Goal: Use online tool/utility: Use online tool/utility

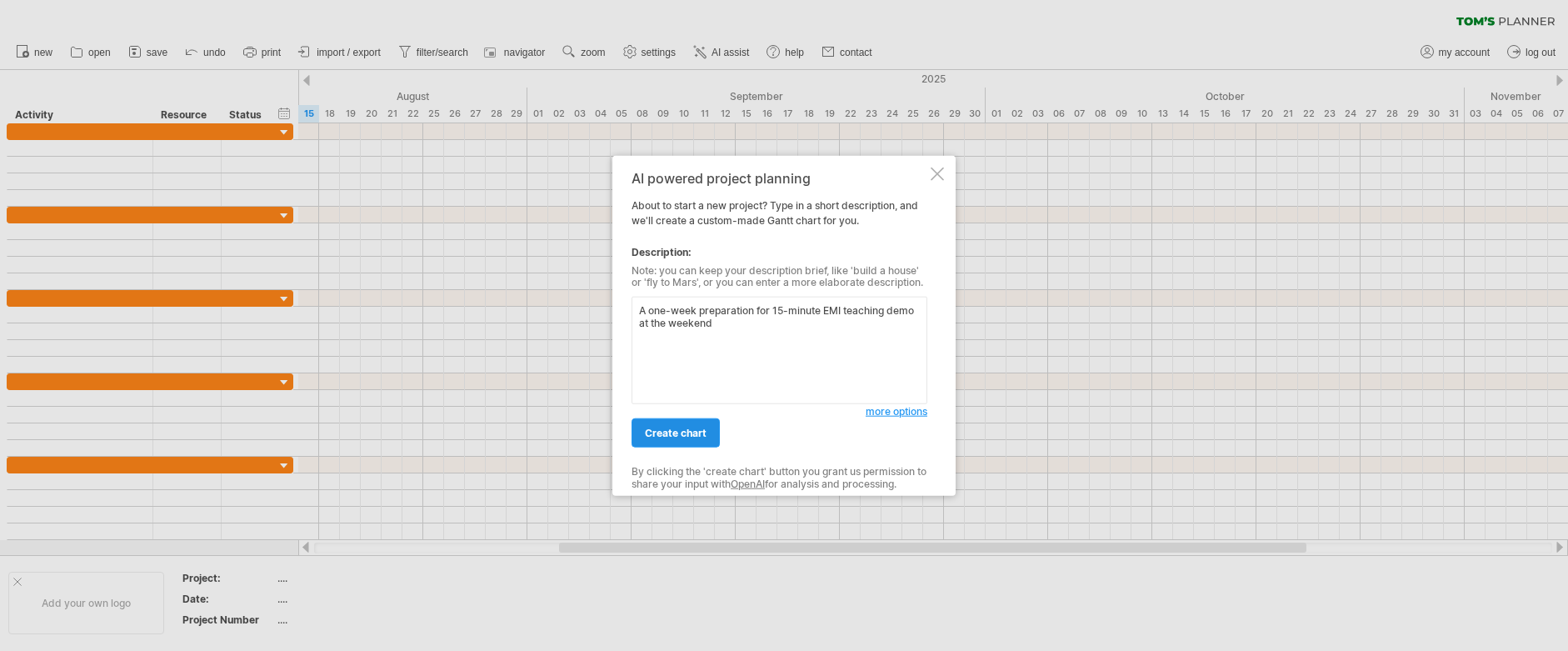
type textarea "A one-week preparation for 15-minute EMI teaching demo at the weekend"
click at [672, 436] on span "create chart" at bounding box center [675, 433] width 62 height 13
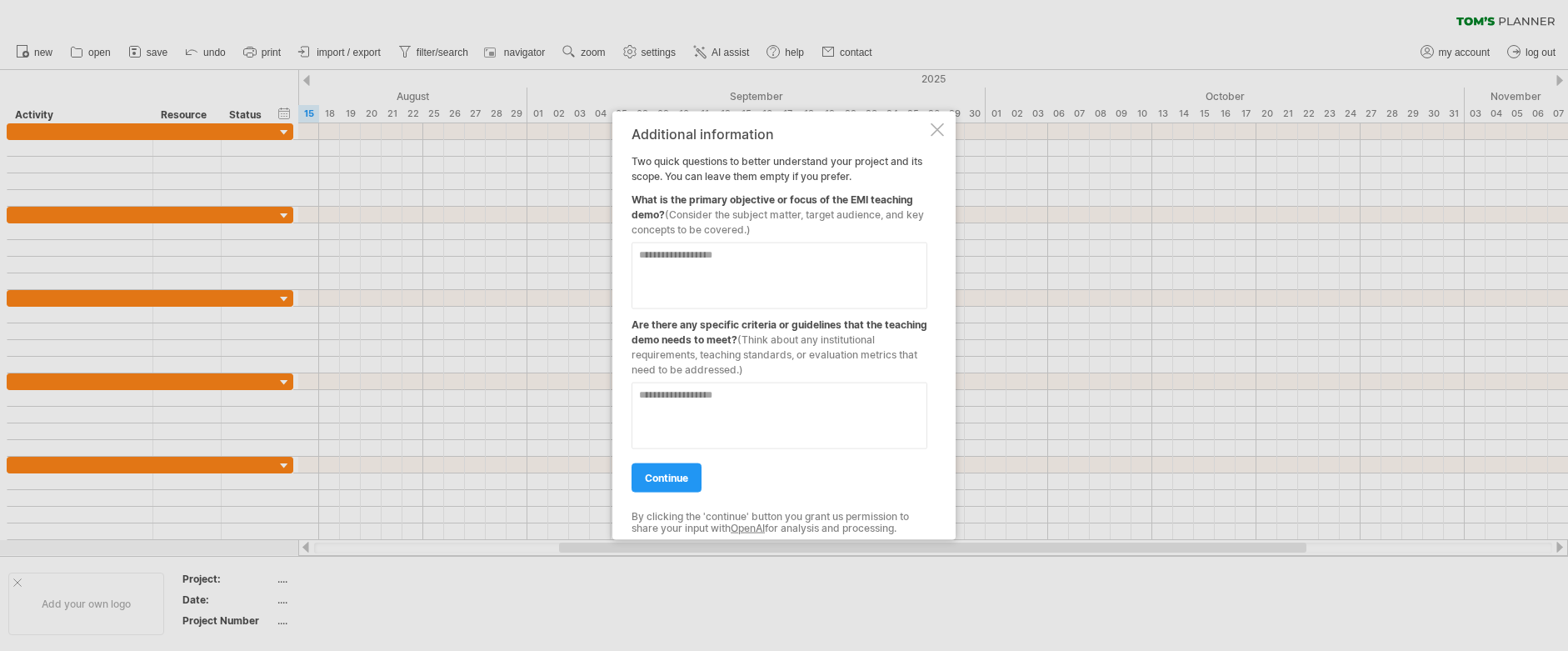
click at [724, 278] on textarea at bounding box center [779, 275] width 296 height 67
paste textarea "**********"
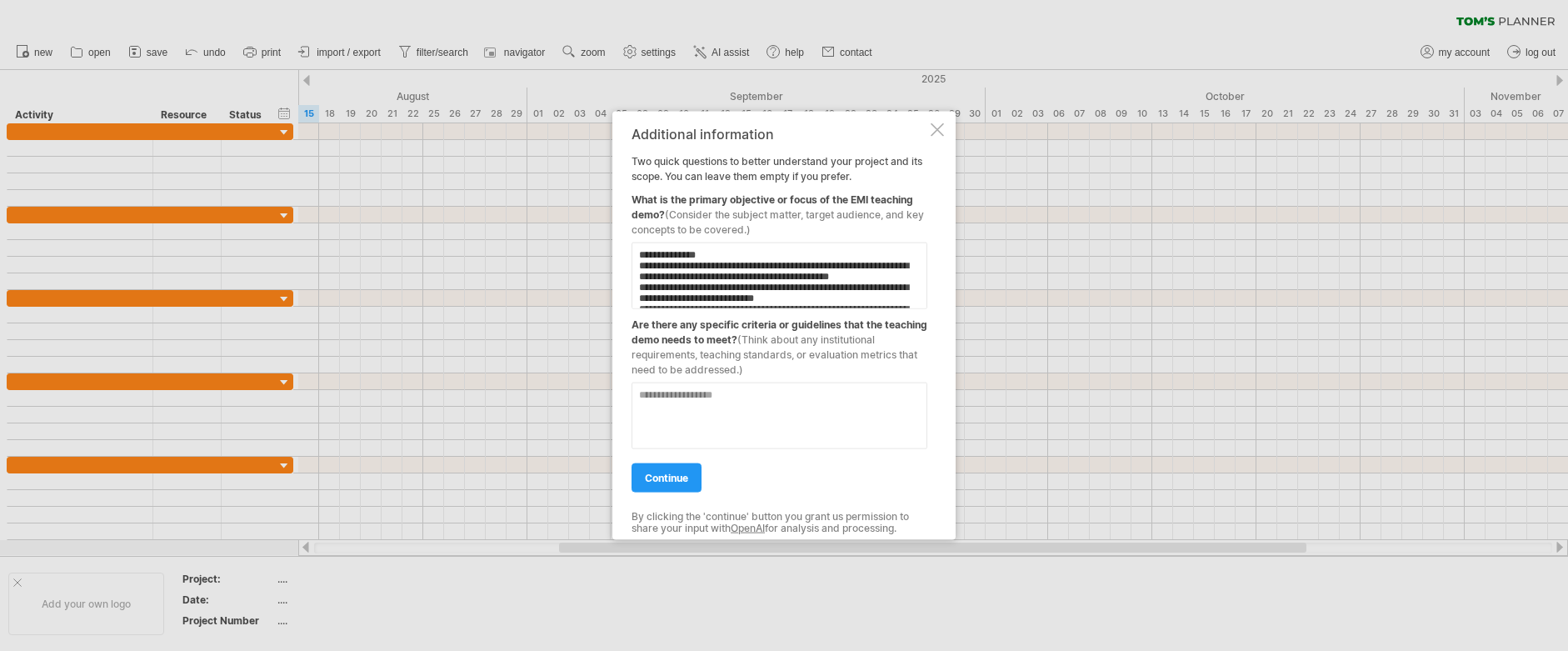
scroll to position [758, 0]
type textarea "**********"
click at [732, 426] on textarea at bounding box center [779, 414] width 296 height 67
paste textarea "**********"
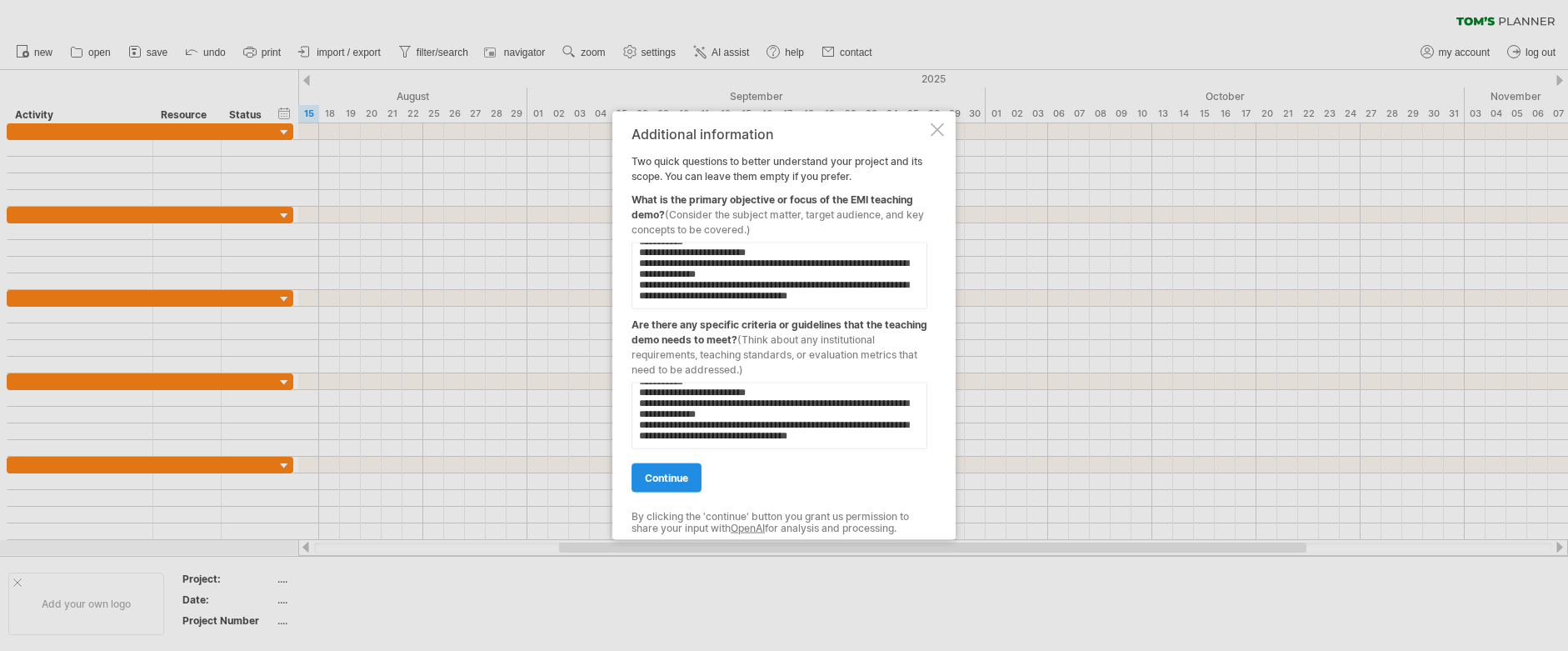
type textarea "**********"
click at [696, 479] on link "continue" at bounding box center [666, 477] width 70 height 29
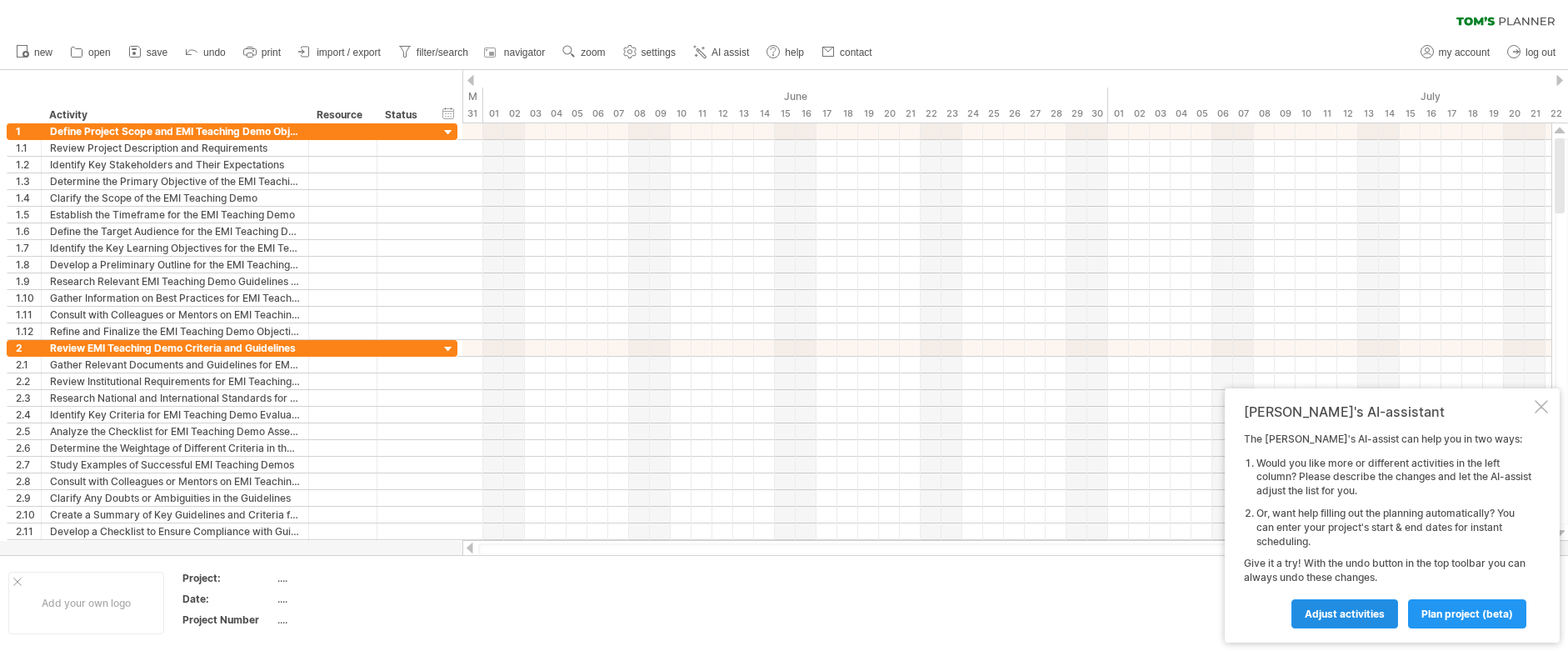
click at [1358, 612] on span "Adjust activities" at bounding box center [1345, 614] width 80 height 13
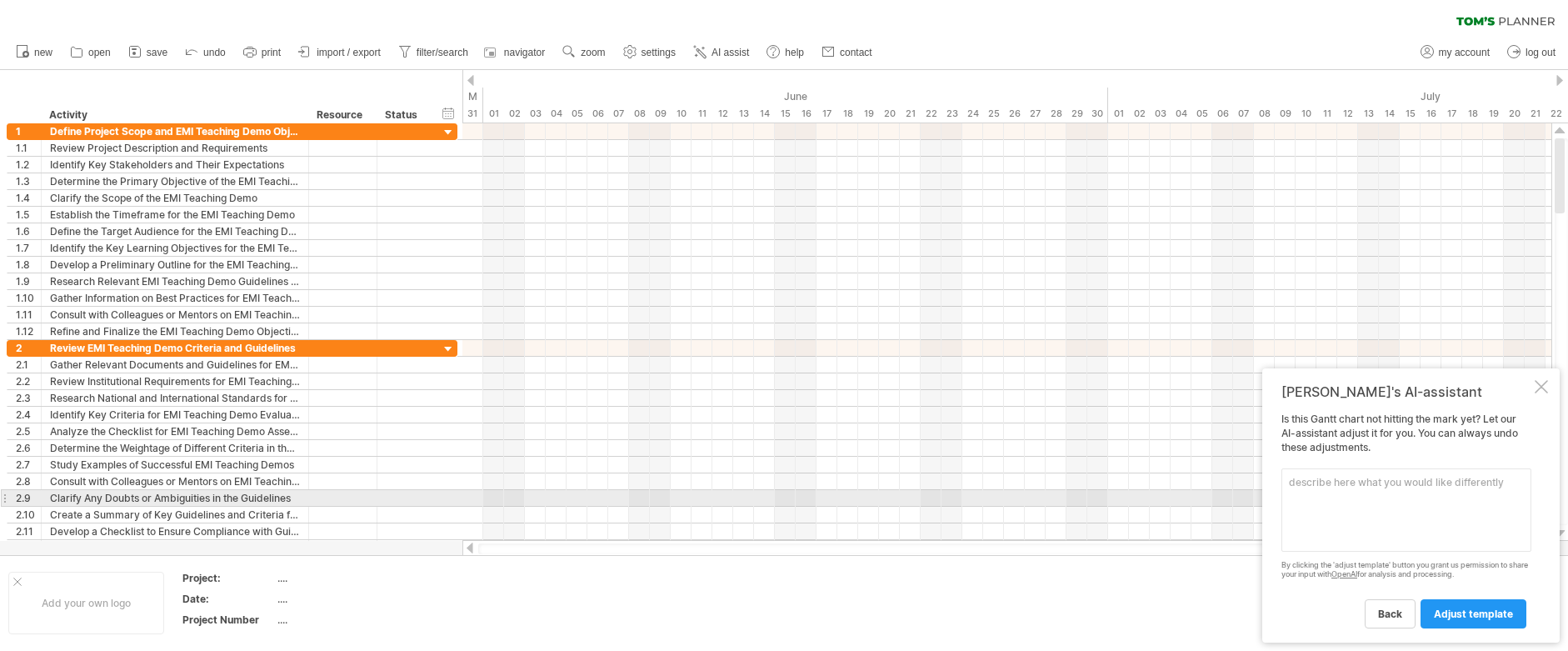
click at [1332, 506] on textarea at bounding box center [1407, 510] width 250 height 84
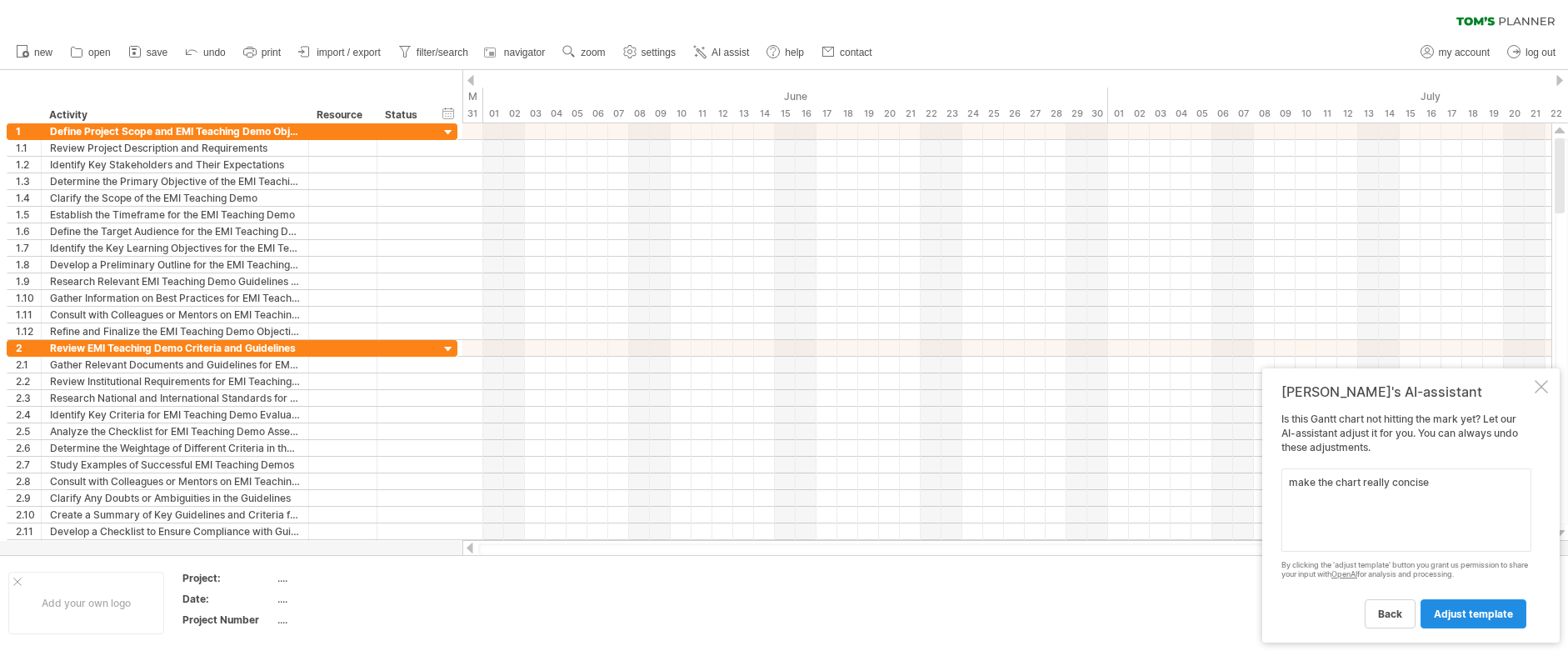
type textarea "make the chart really concise"
drag, startPoint x: 1442, startPoint y: 614, endPoint x: 1442, endPoint y: 623, distance: 9.0
click at [1442, 614] on span "adjust template" at bounding box center [1473, 614] width 79 height 13
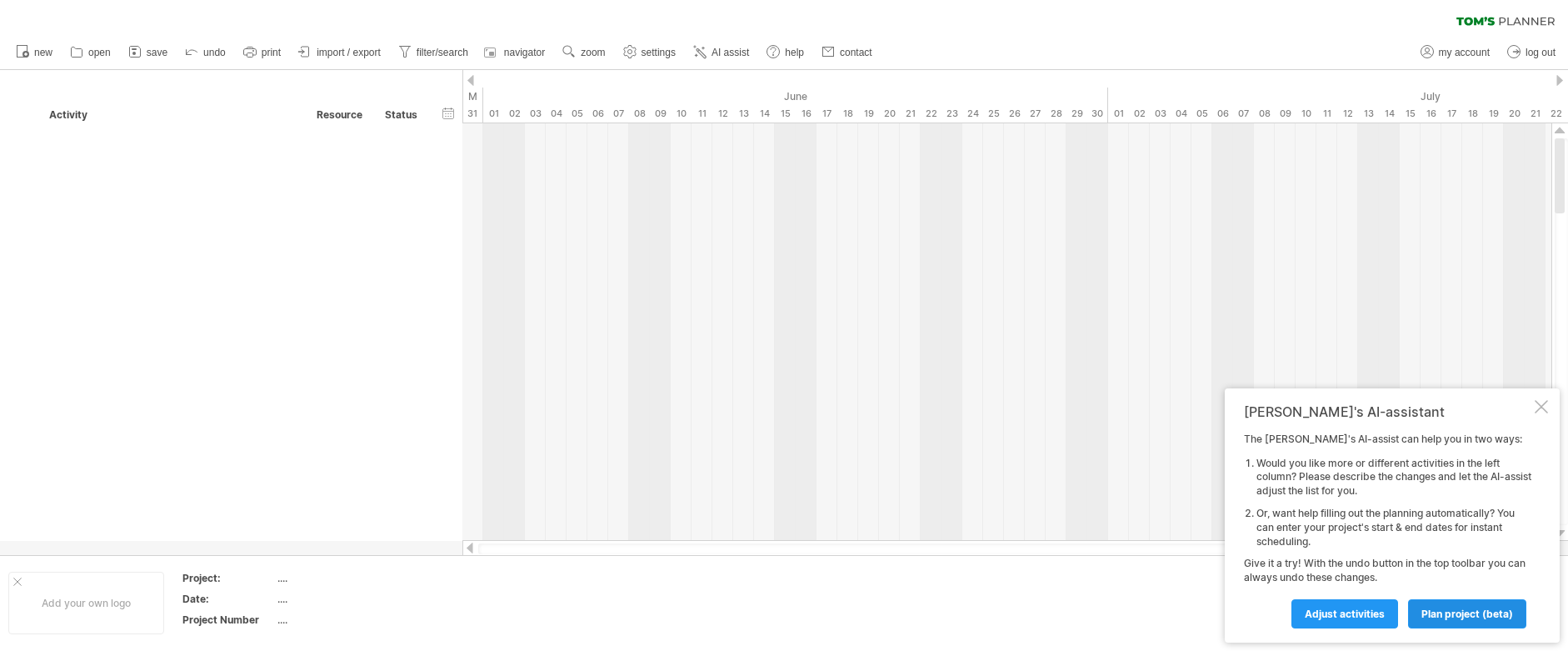
click at [1478, 619] on link "plan project (beta)" at bounding box center [1467, 614] width 118 height 29
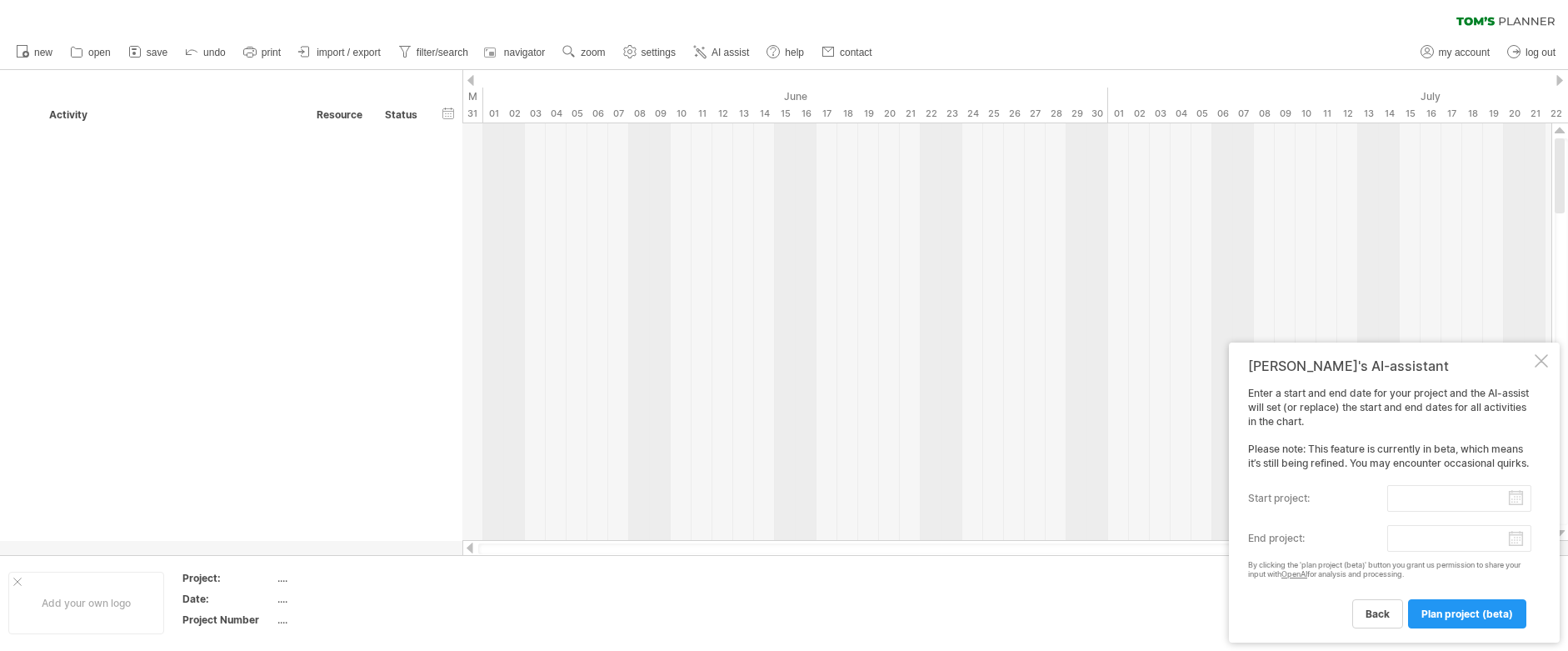
click at [1519, 504] on input "start project:" at bounding box center [1459, 499] width 145 height 27
click at [1303, 605] on link "18" at bounding box center [1303, 610] width 15 height 16
type input "********"
click at [1516, 539] on body "progress(100%) Trying to reach [DOMAIN_NAME] Connected again... 0% clear filter…" at bounding box center [784, 327] width 1568 height 654
click at [1554, 611] on link "23" at bounding box center [1550, 612] width 16 height 16
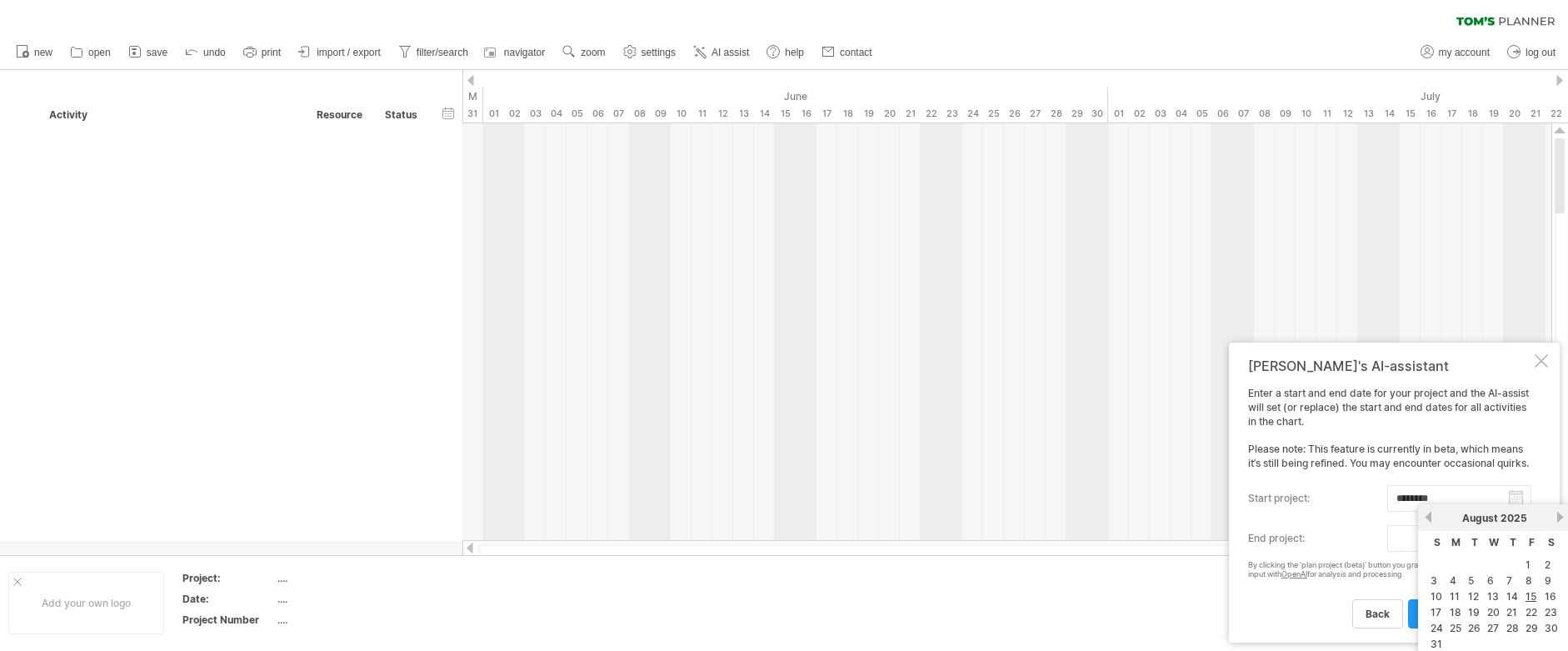
type input "********"
click at [1438, 616] on span "plan project (beta)" at bounding box center [1467, 614] width 91 height 13
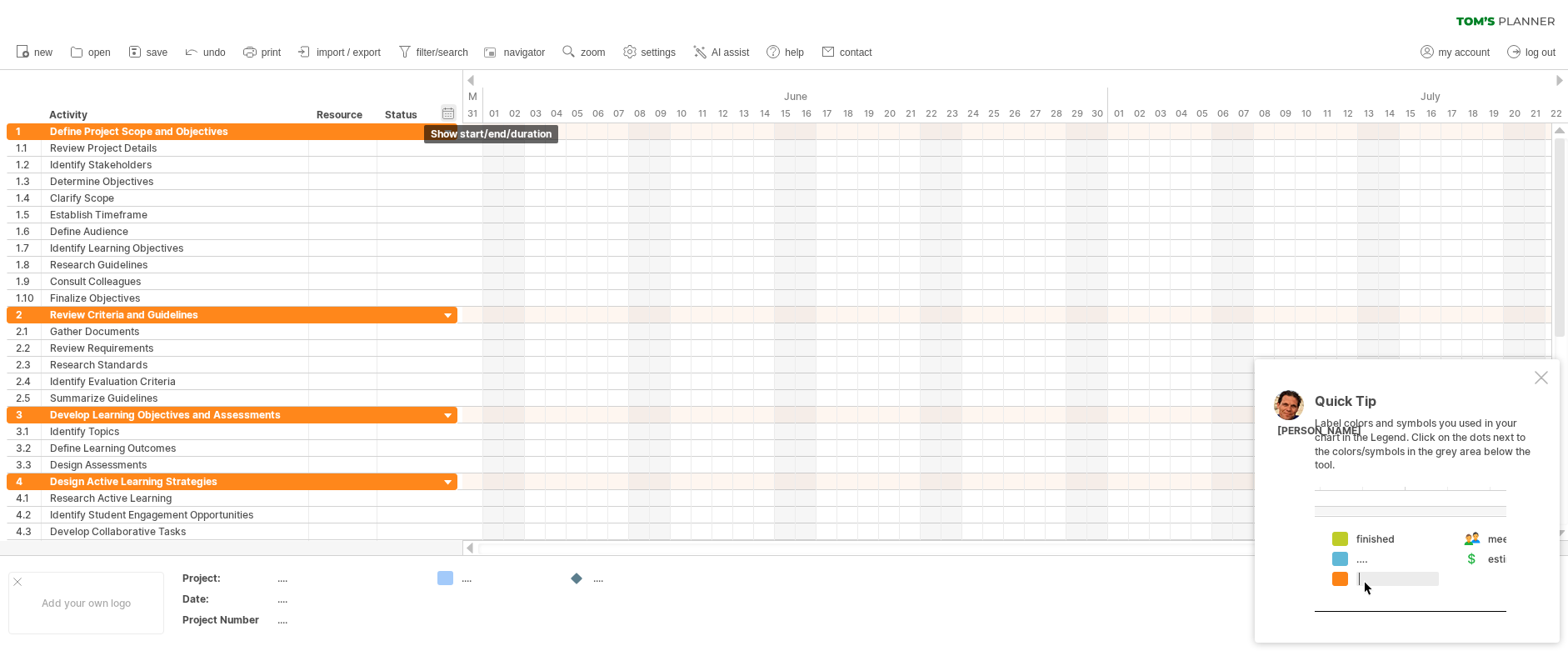
click at [448, 116] on div "hide start/end/duration show start/end/duration" at bounding box center [448, 112] width 16 height 18
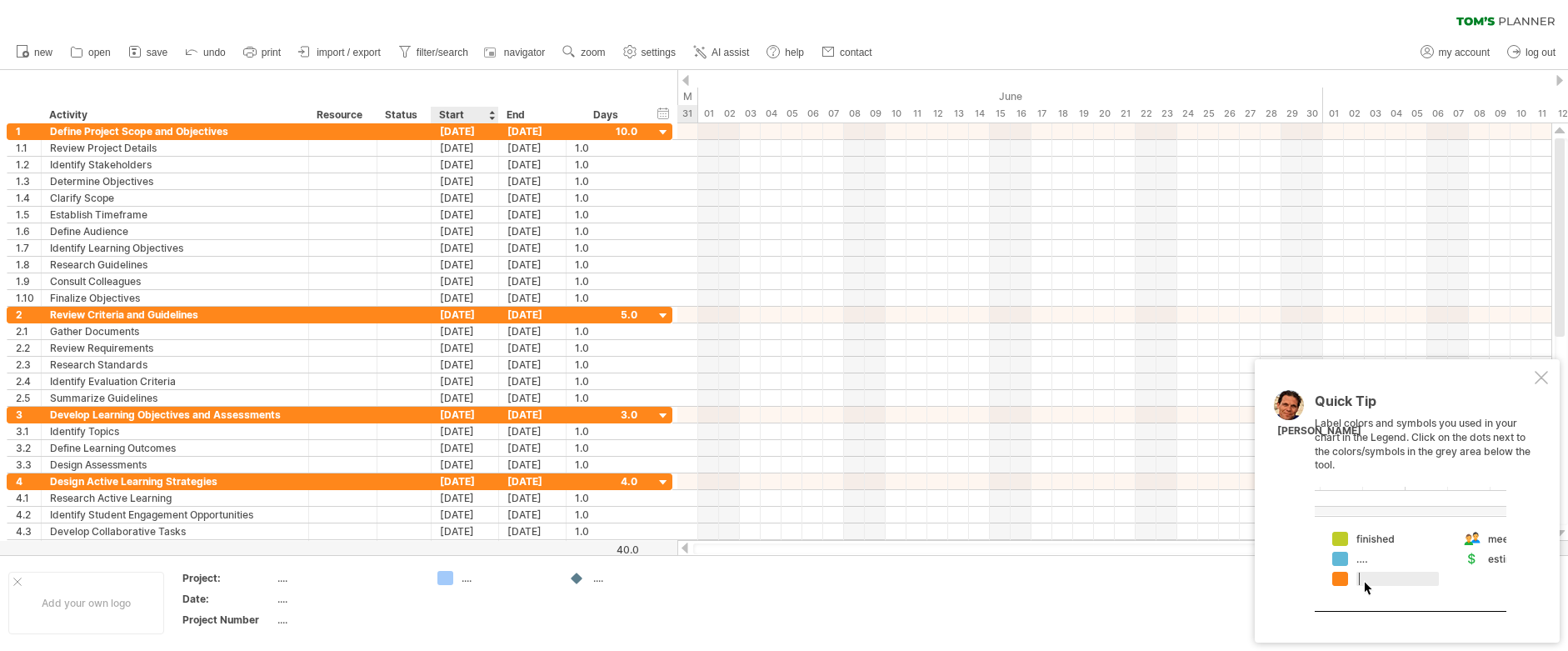
click at [480, 112] on div "Start" at bounding box center [463, 115] width 50 height 17
click at [460, 50] on span "filter/search" at bounding box center [442, 52] width 52 height 12
type input "**********"
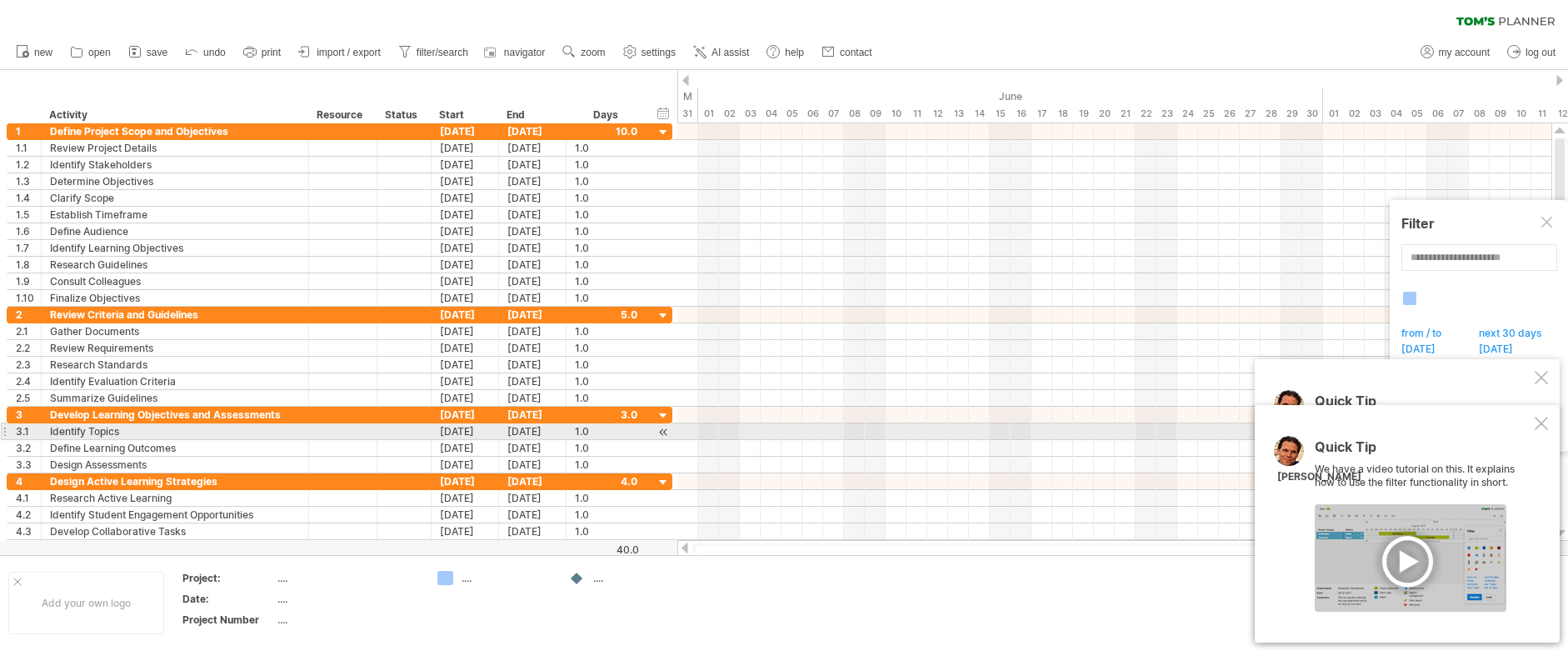
click at [1540, 426] on div at bounding box center [1542, 424] width 14 height 14
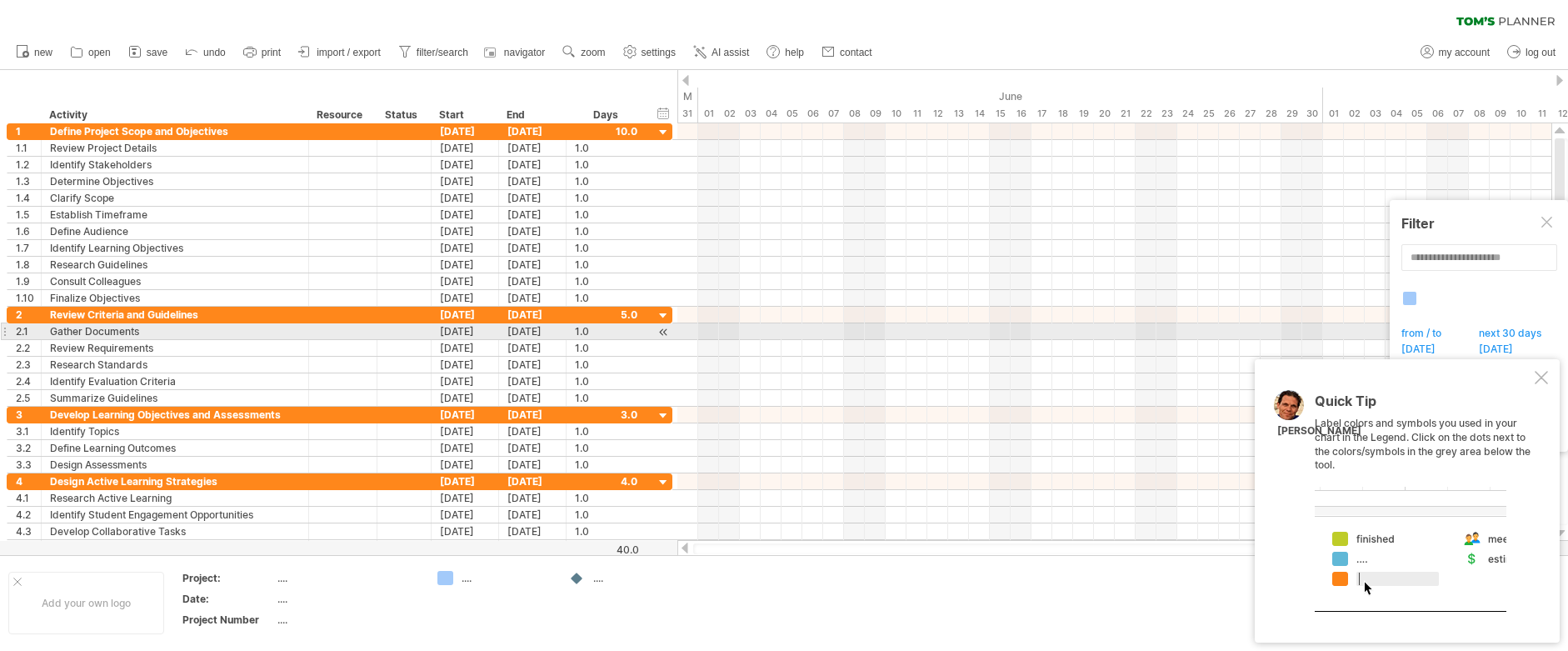
click at [1424, 330] on span "from / to" at bounding box center [1426, 335] width 54 height 17
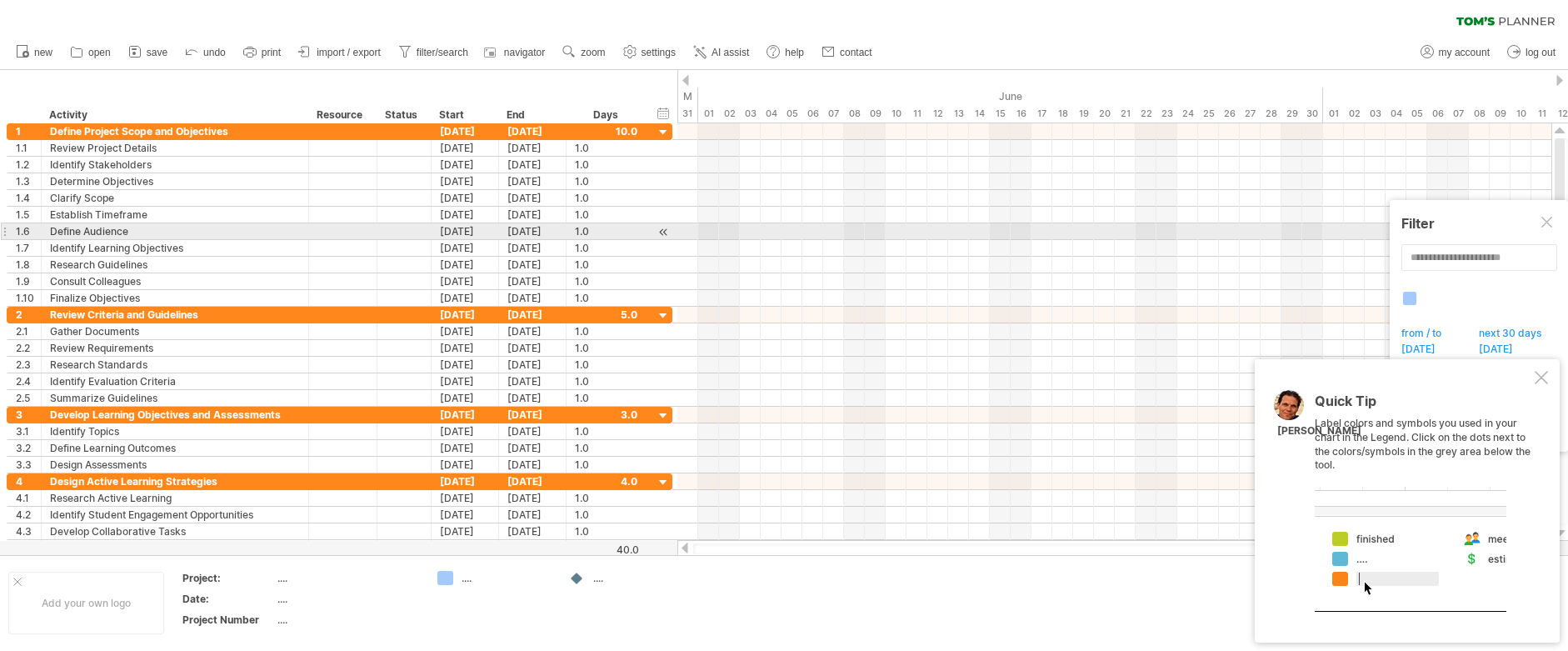
click at [1544, 223] on div at bounding box center [1548, 223] width 14 height 14
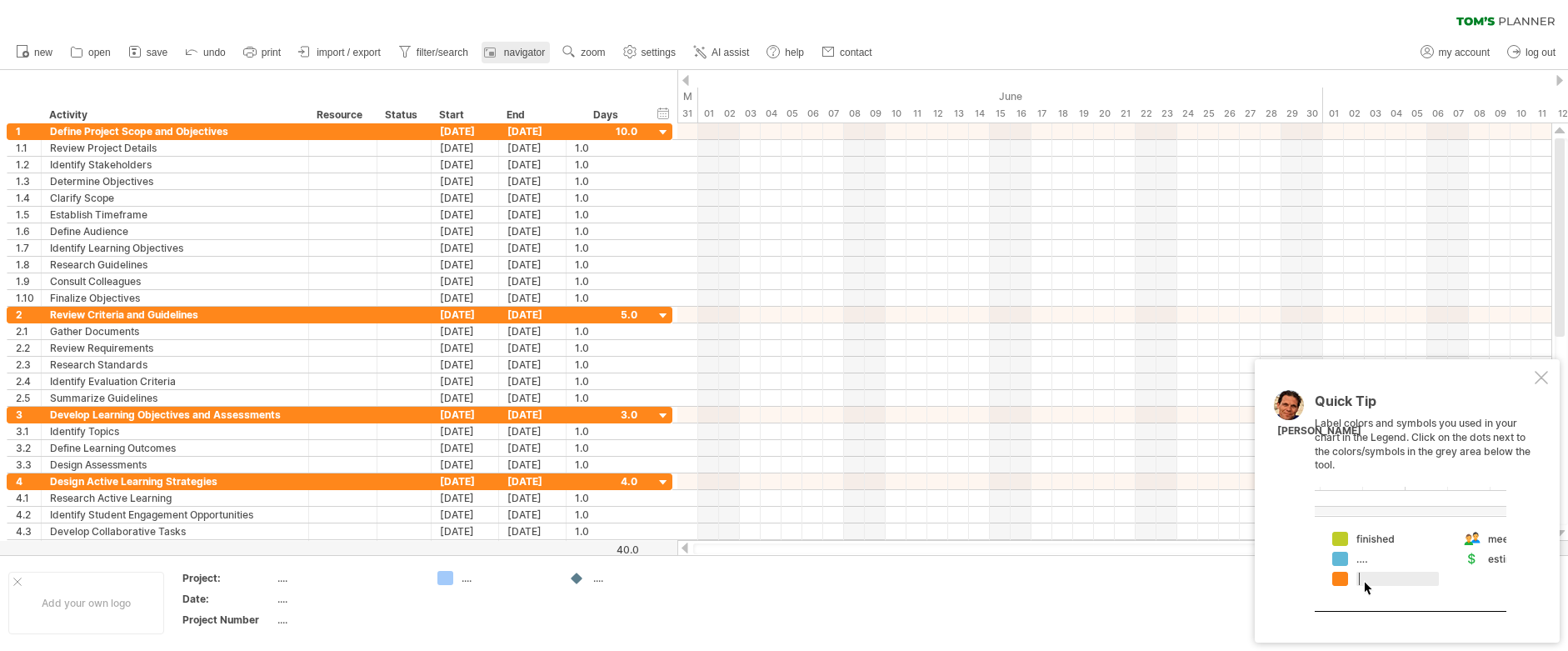
click at [514, 53] on span "navigator" at bounding box center [524, 52] width 41 height 12
click at [712, 48] on link "AI assist" at bounding box center [721, 52] width 65 height 22
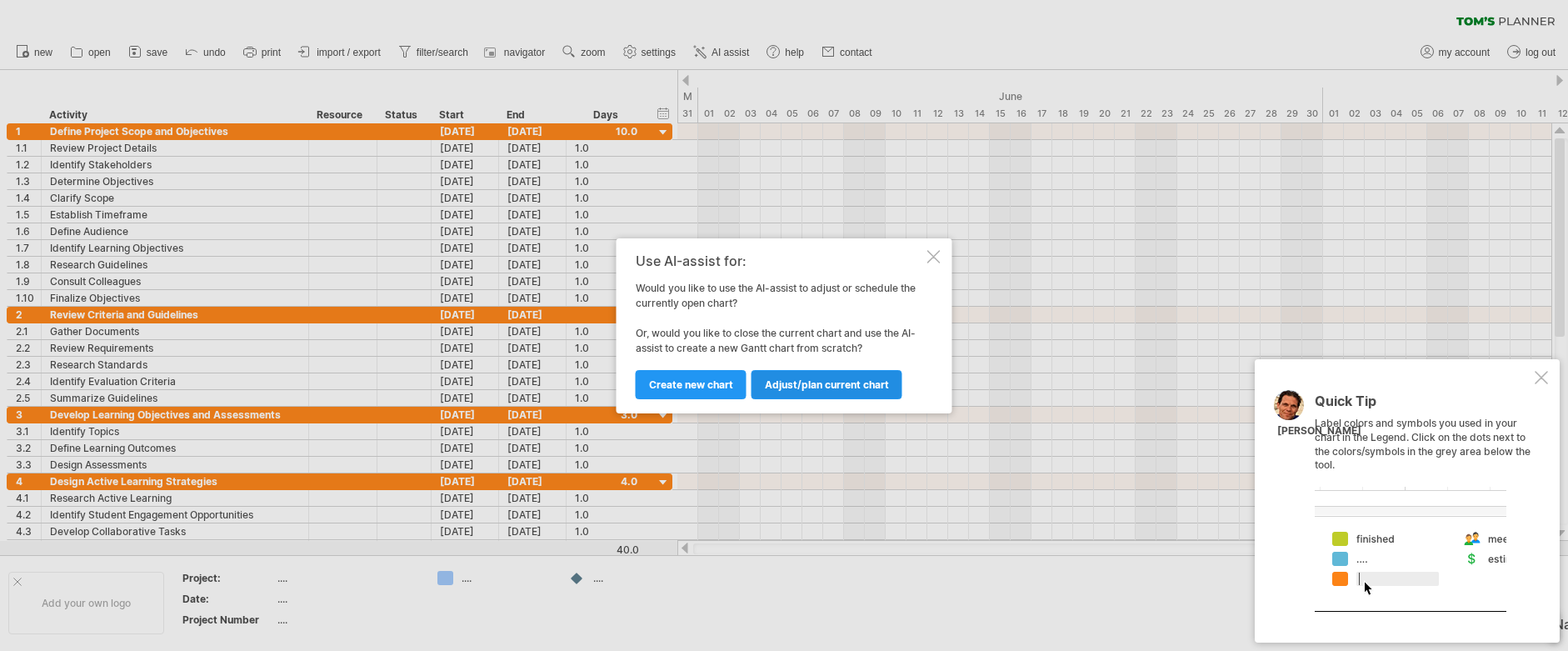
click at [817, 387] on span "Adjust/plan current chart" at bounding box center [827, 384] width 124 height 13
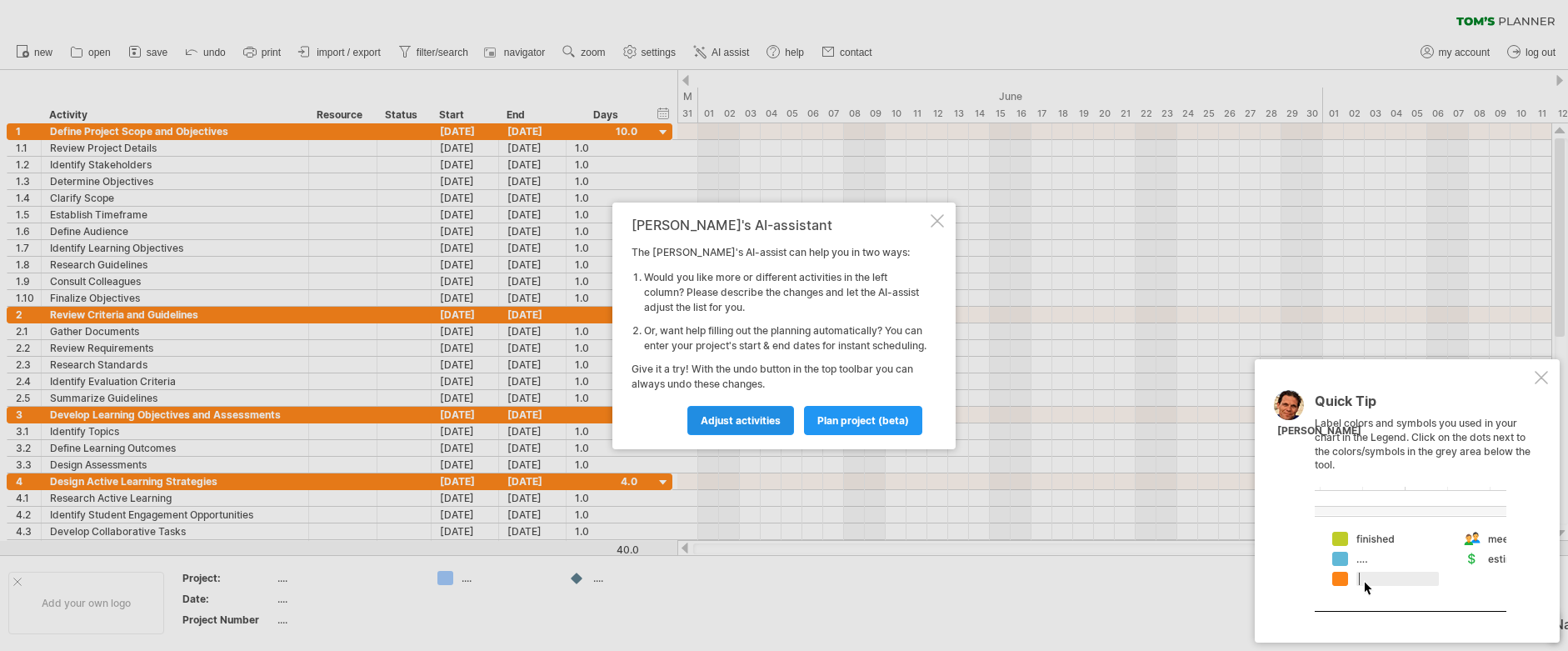
click at [774, 427] on span "Adjust activities" at bounding box center [740, 420] width 80 height 13
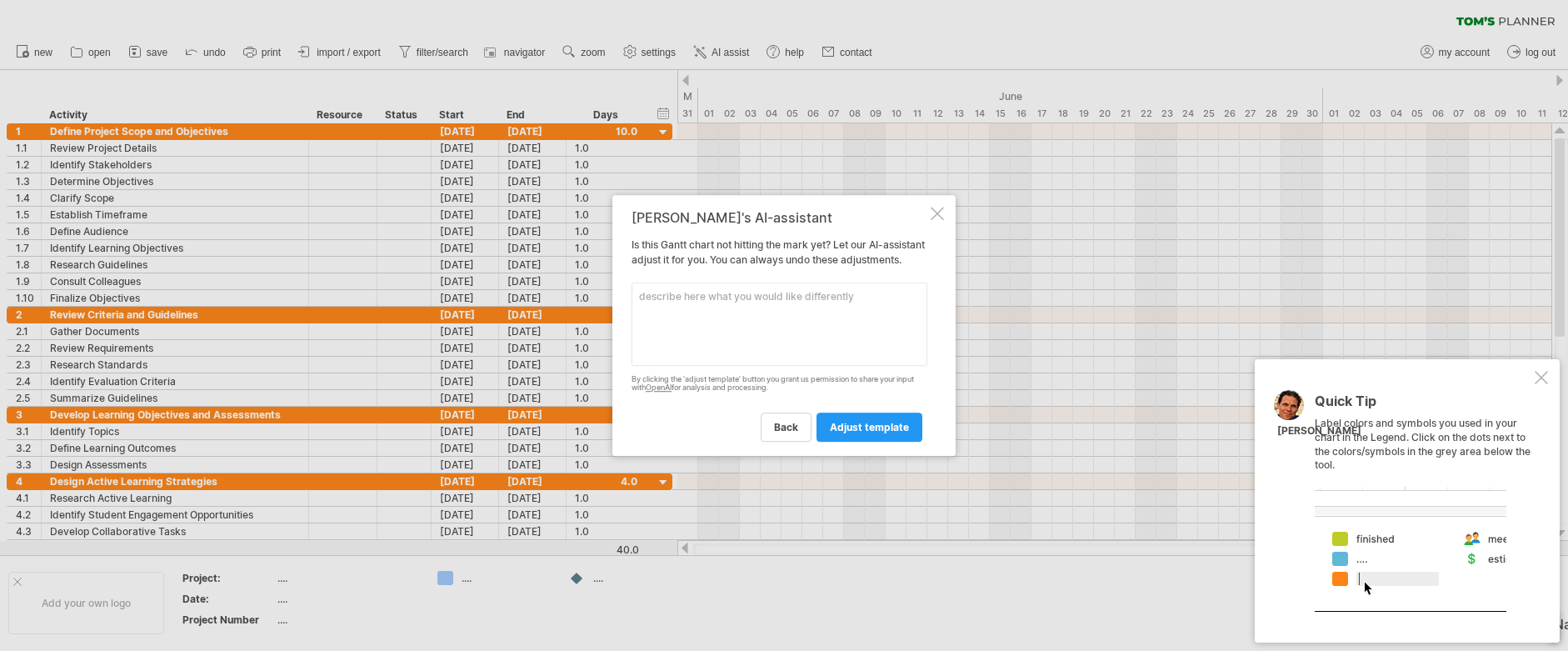
click at [800, 323] on textarea at bounding box center [779, 324] width 296 height 84
type textarea "m"
type textarea "fewer activities at each stage"
click at [897, 433] on span "adjust template" at bounding box center [870, 427] width 79 height 13
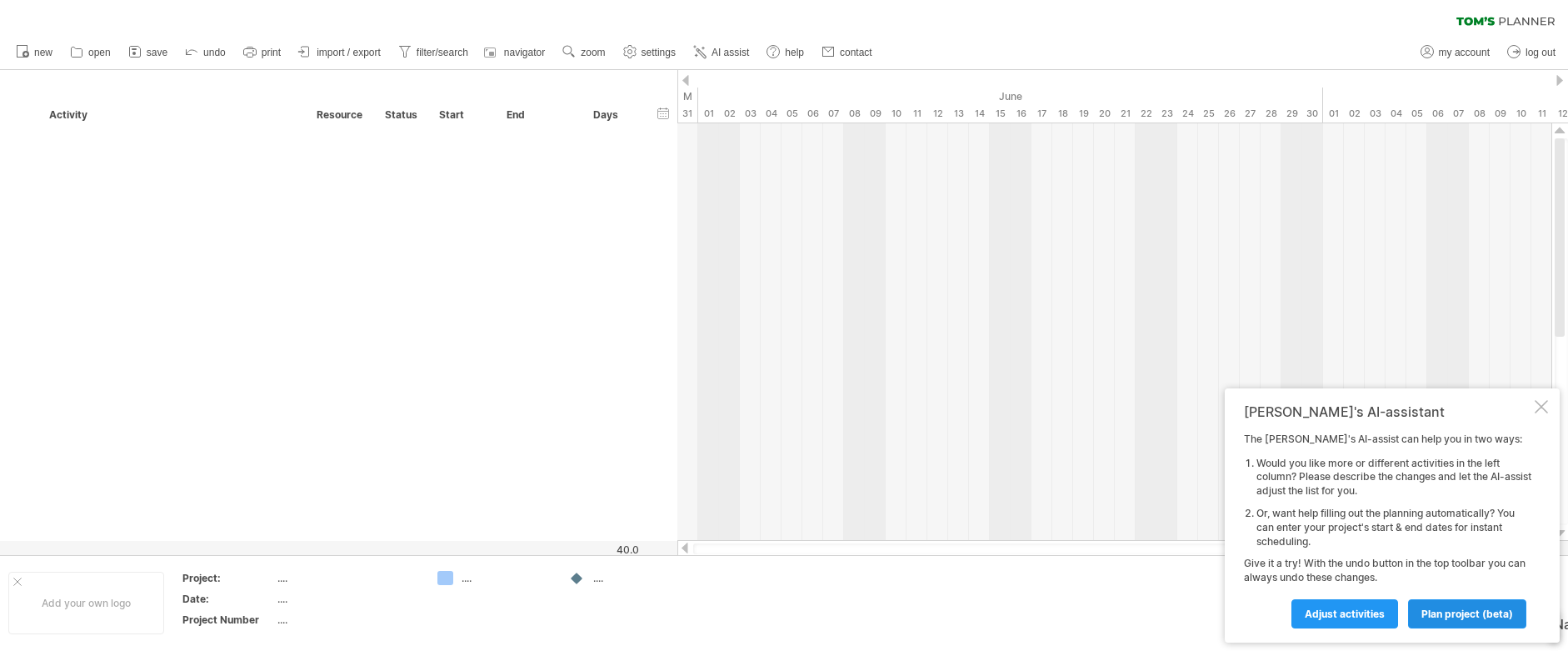
click at [1450, 610] on span "plan project (beta)" at bounding box center [1467, 614] width 91 height 13
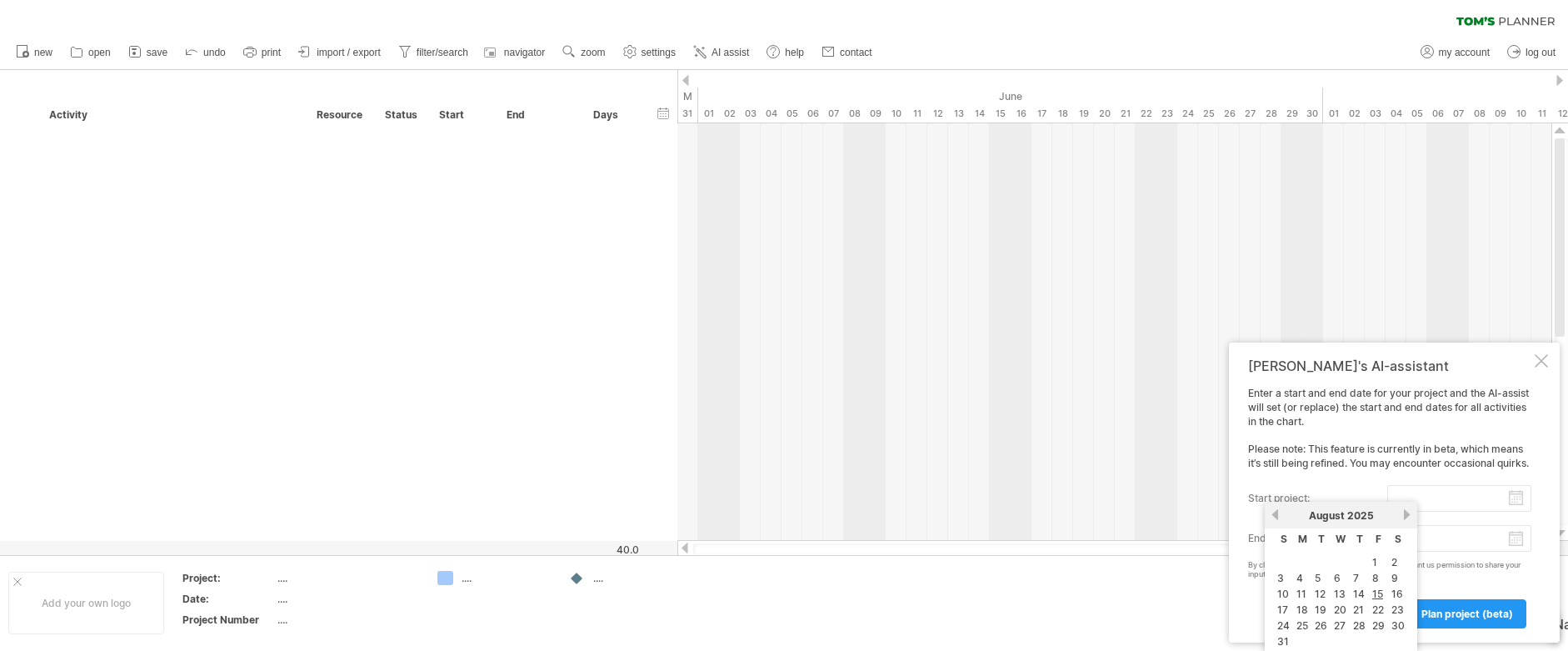
click at [1520, 499] on input "start project:" at bounding box center [1459, 499] width 145 height 27
click at [1308, 607] on link "18" at bounding box center [1303, 610] width 15 height 16
type input "********"
click at [1516, 544] on body "progress(100%) Trying to reach [DOMAIN_NAME] Connected again... 0% clear filter…" at bounding box center [784, 327] width 1568 height 654
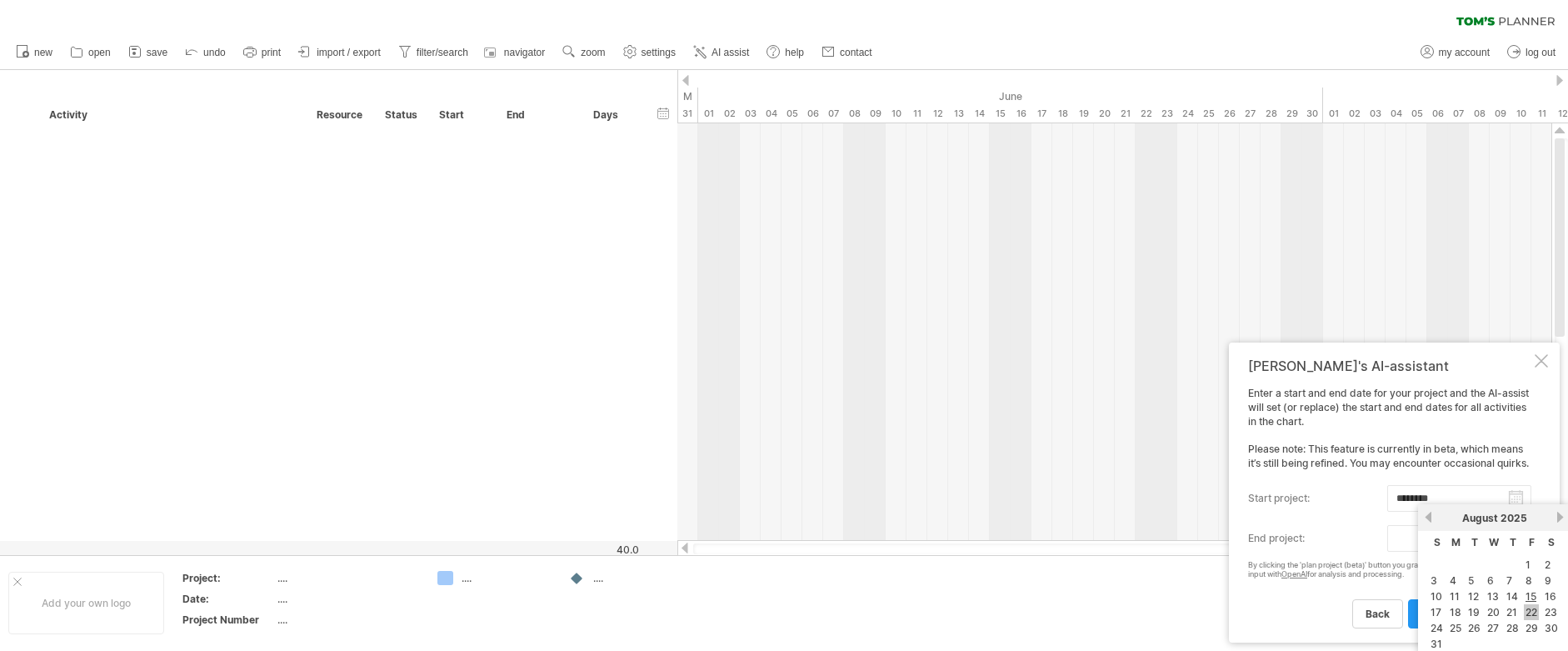
click at [1533, 610] on link "22" at bounding box center [1532, 612] width 15 height 16
type input "********"
drag, startPoint x: 1483, startPoint y: 611, endPoint x: 1493, endPoint y: 617, distance: 11.7
click at [1483, 612] on span "plan project (beta)" at bounding box center [1467, 614] width 91 height 13
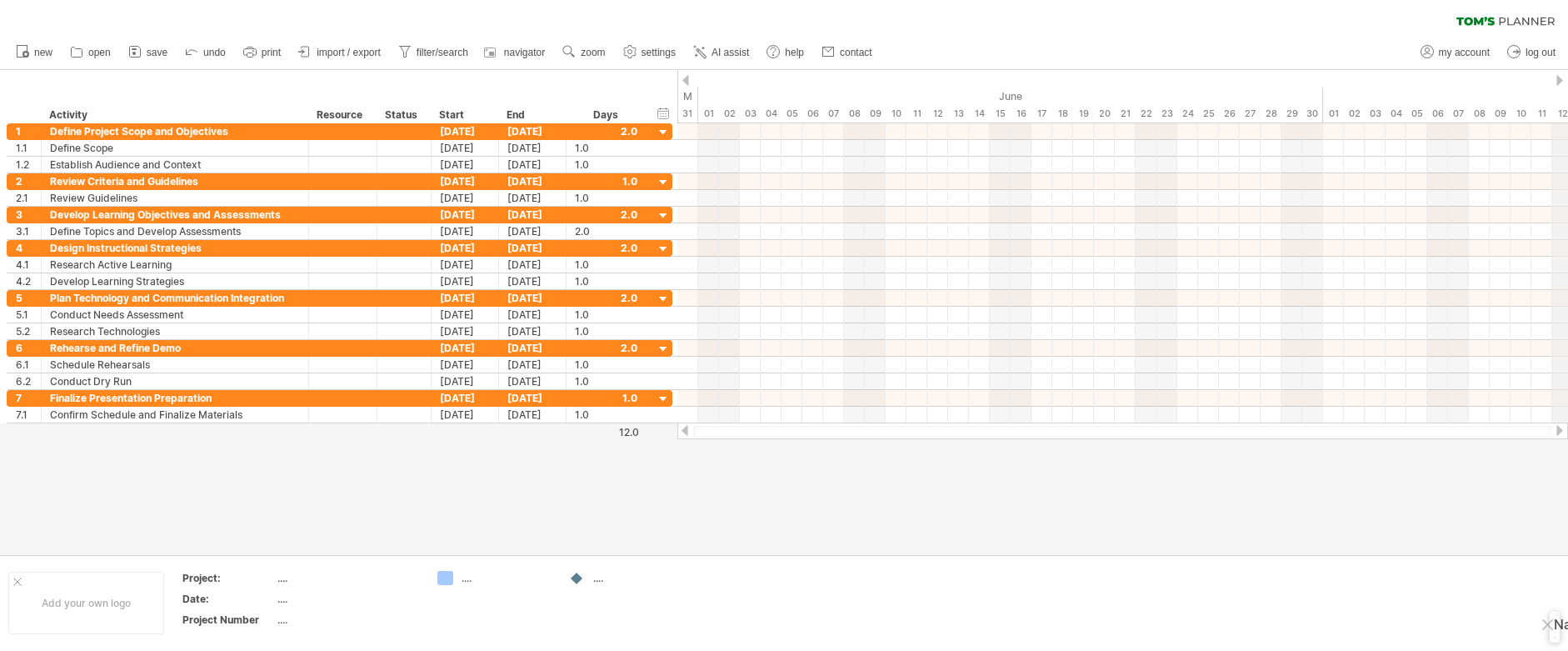
click at [1561, 81] on div at bounding box center [1560, 80] width 7 height 11
click at [1560, 79] on div at bounding box center [1560, 80] width 7 height 11
drag, startPoint x: 1560, startPoint y: 79, endPoint x: 1566, endPoint y: 91, distance: 13.4
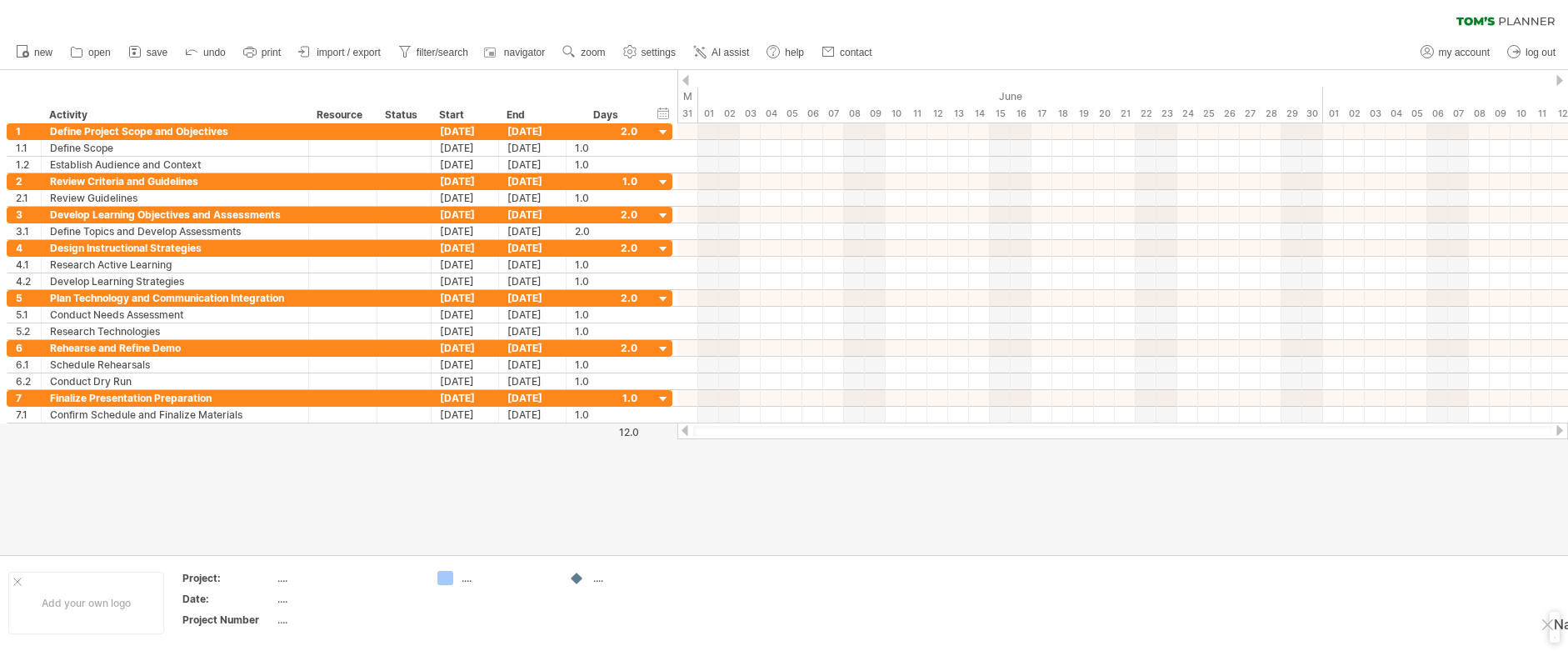
click at [1560, 79] on div at bounding box center [1560, 80] width 7 height 11
click at [654, 53] on span "settings" at bounding box center [658, 52] width 34 height 12
select select "*"
select select "**"
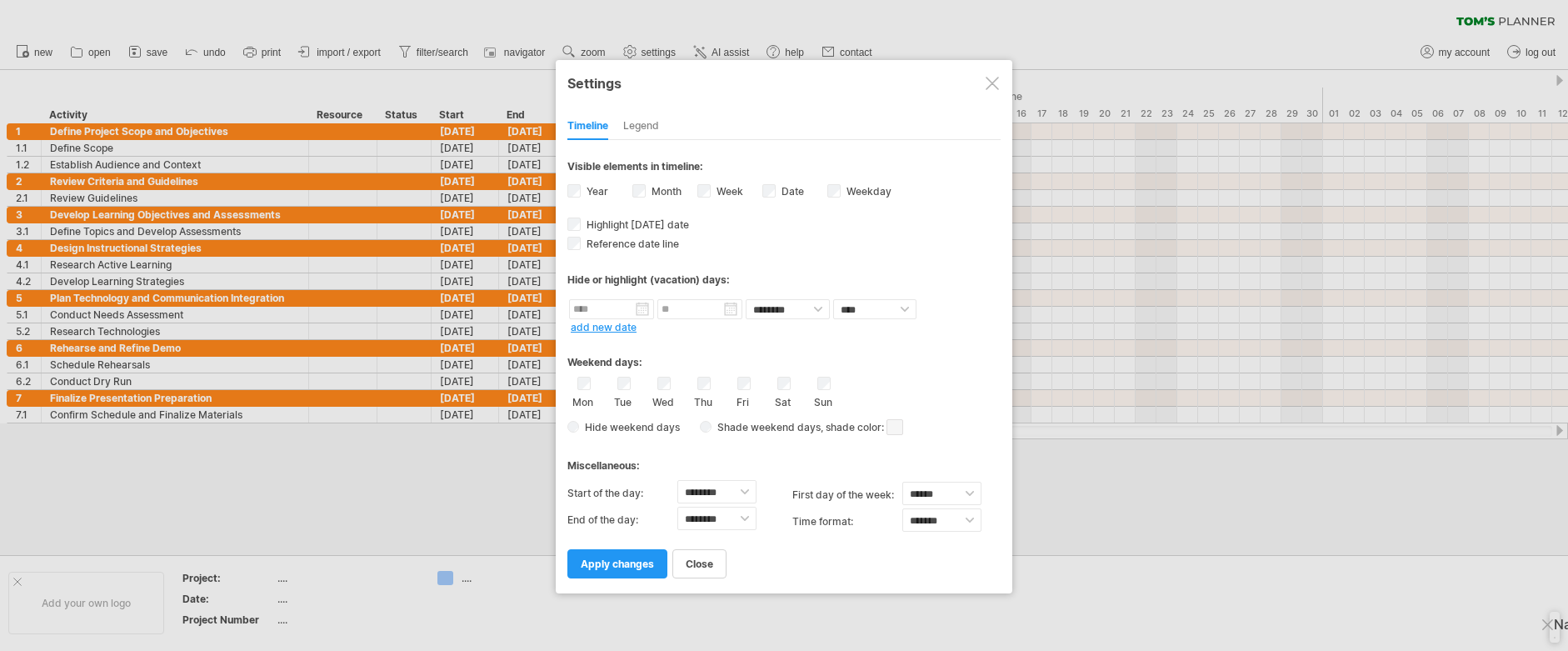
click at [645, 122] on div "Legend" at bounding box center [641, 127] width 36 height 27
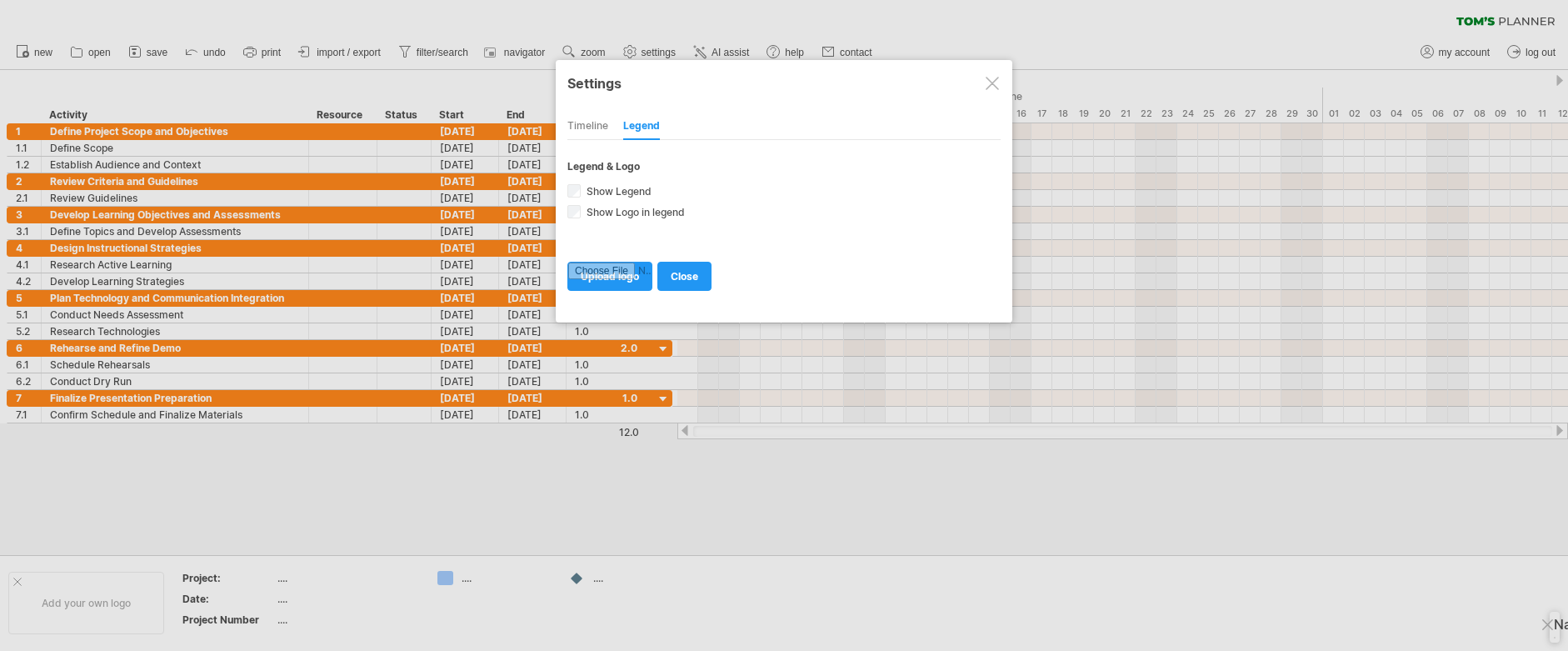
click at [600, 129] on div "Timeline" at bounding box center [587, 127] width 41 height 27
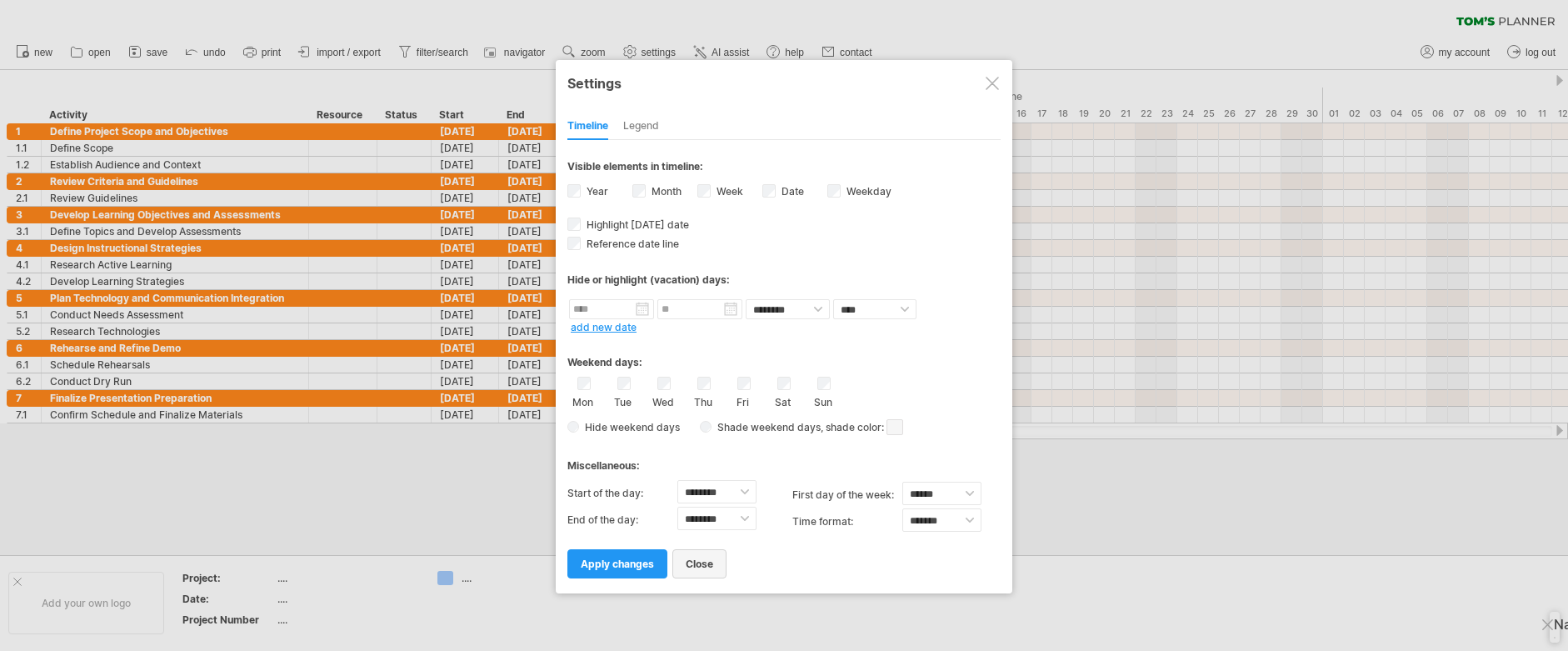
click at [712, 562] on span "close" at bounding box center [699, 563] width 28 height 13
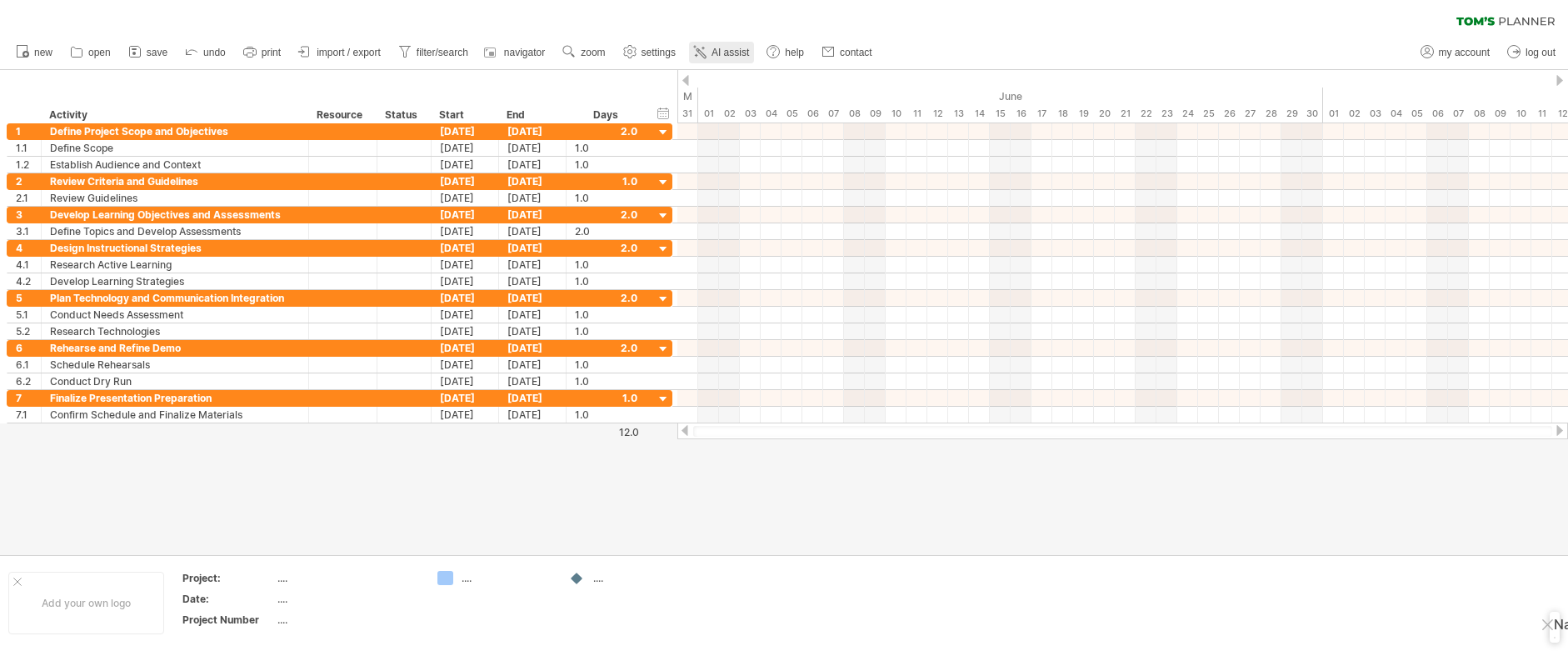
click at [732, 52] on span "AI assist" at bounding box center [730, 52] width 37 height 12
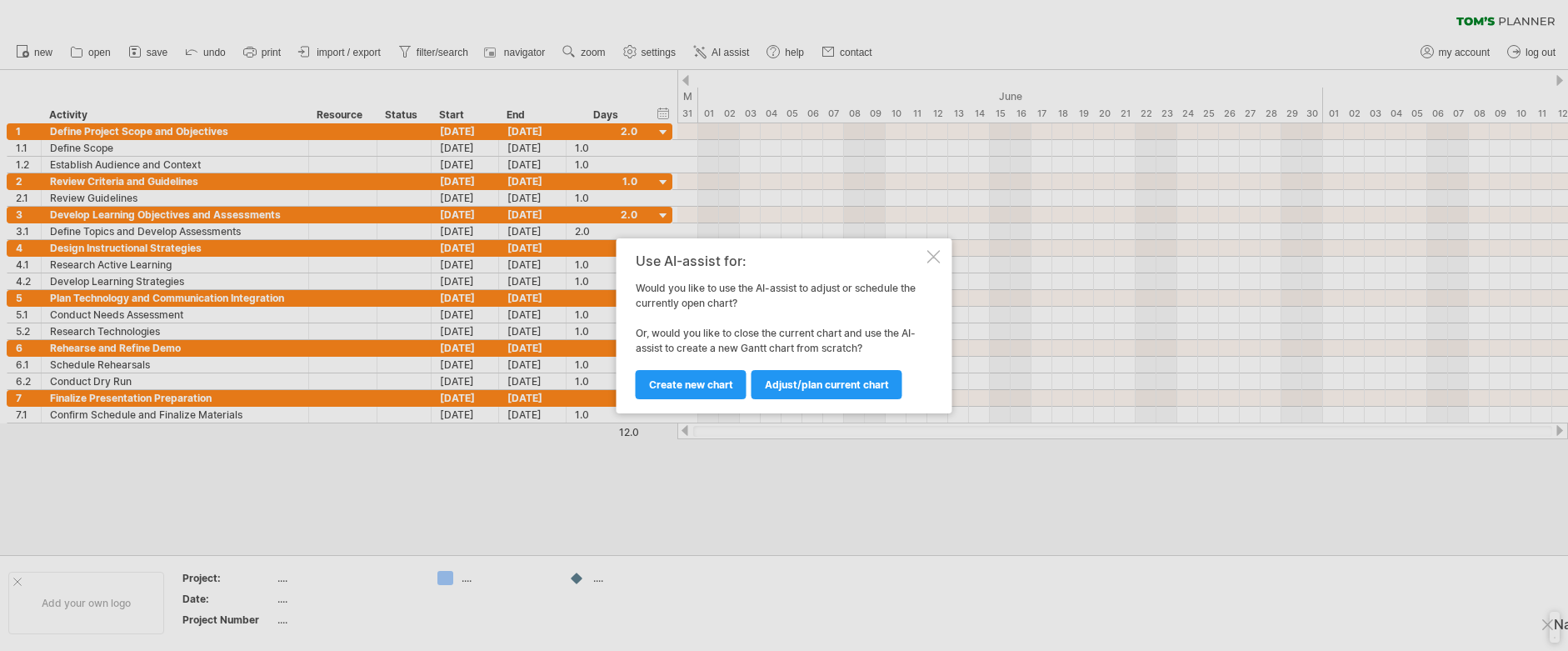
drag, startPoint x: 821, startPoint y: 385, endPoint x: 828, endPoint y: 396, distance: 13.0
click at [821, 385] on span "Adjust/plan current chart" at bounding box center [827, 384] width 124 height 13
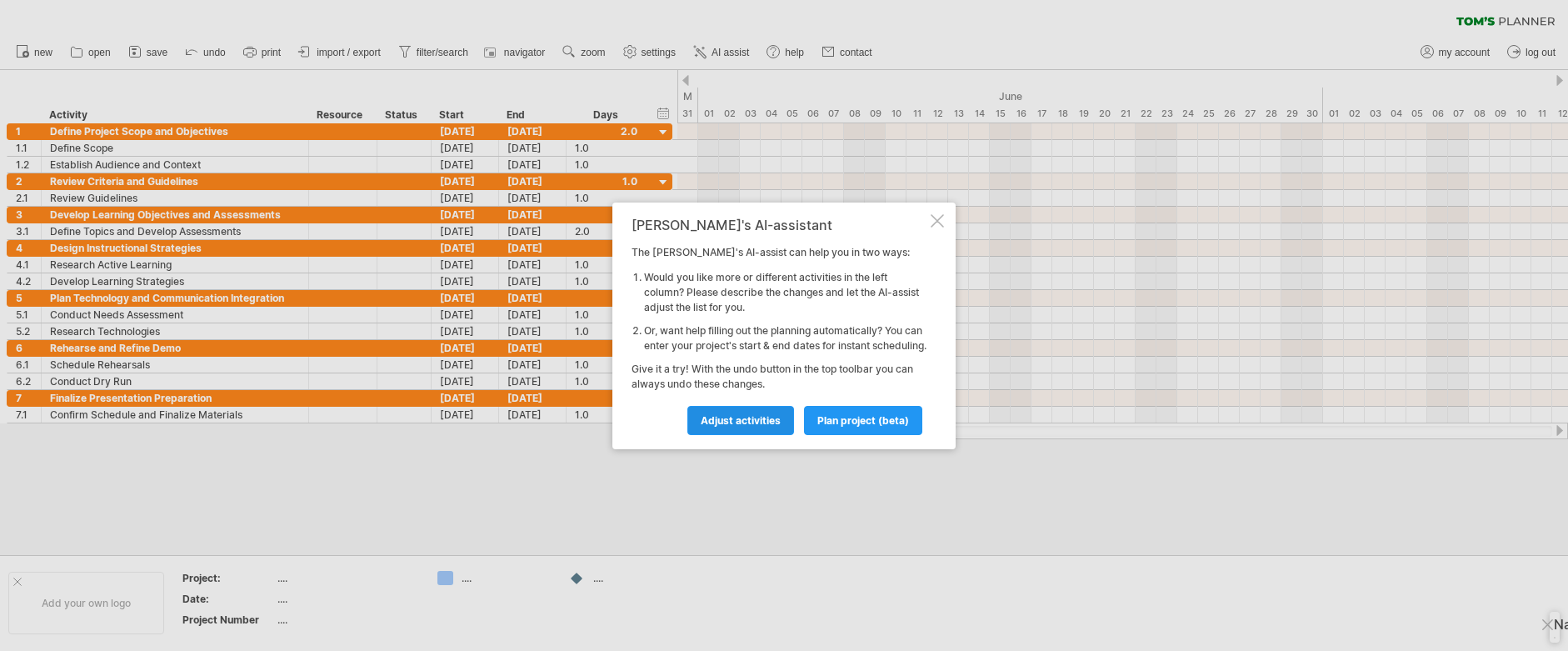
click at [747, 427] on span "Adjust activities" at bounding box center [740, 420] width 80 height 13
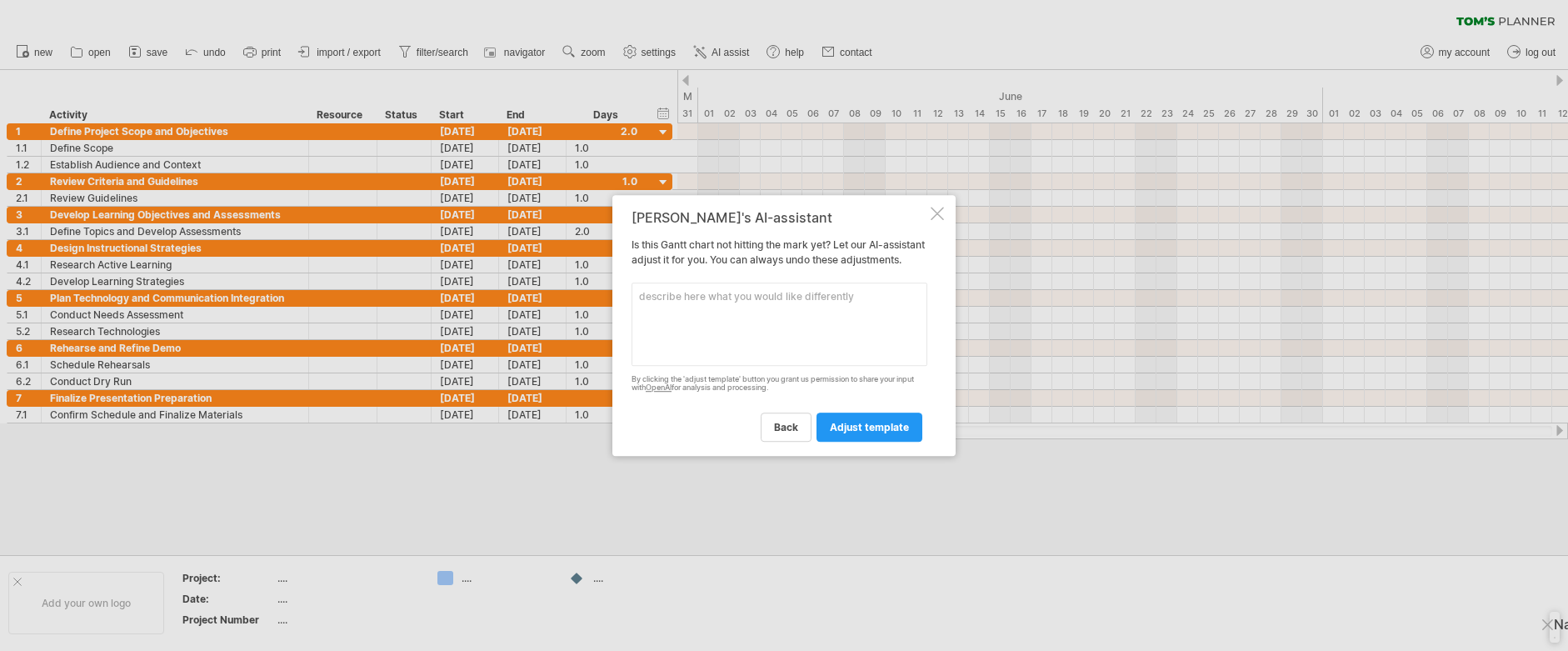
click at [762, 344] on textarea at bounding box center [779, 324] width 296 height 84
type textarea "rewrite each activity in guiding questions"
click at [852, 433] on span "adjust template" at bounding box center [870, 427] width 79 height 13
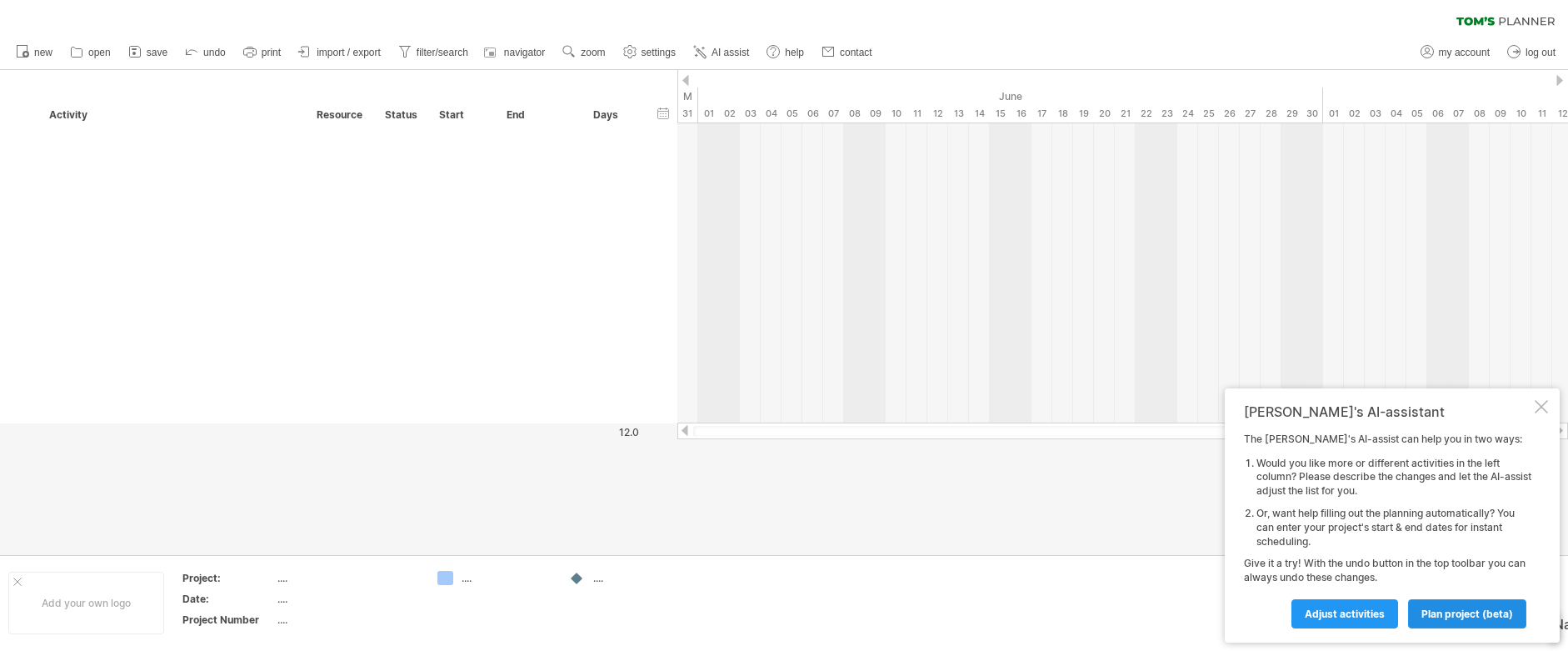
click at [1472, 616] on span "plan project (beta)" at bounding box center [1467, 614] width 91 height 13
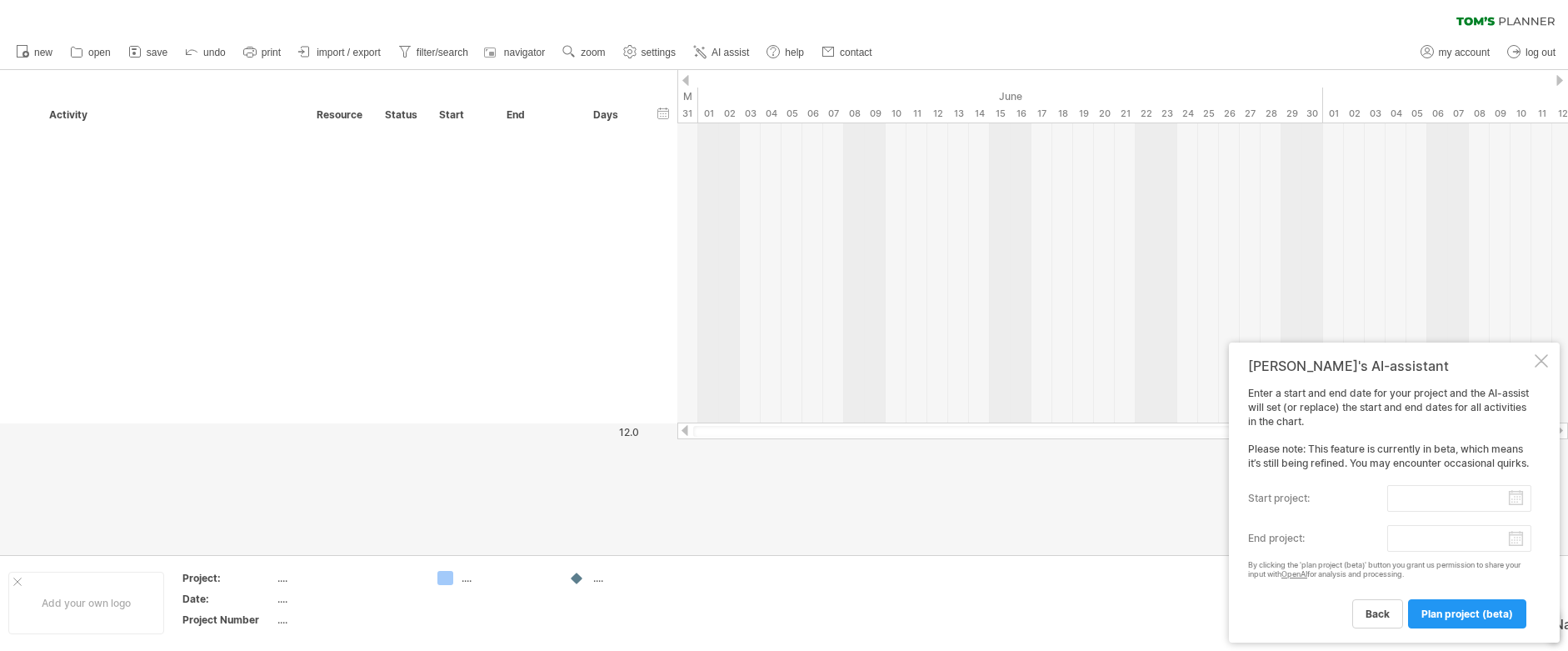
click at [1518, 496] on input "start project:" at bounding box center [1459, 499] width 145 height 27
click at [1299, 609] on link "18" at bounding box center [1303, 610] width 15 height 16
type input "********"
click at [1517, 538] on body "progress(100%) Trying to reach [DOMAIN_NAME] Connected again... 0% clear filter…" at bounding box center [784, 327] width 1568 height 654
click at [1533, 610] on link "22" at bounding box center [1532, 612] width 15 height 16
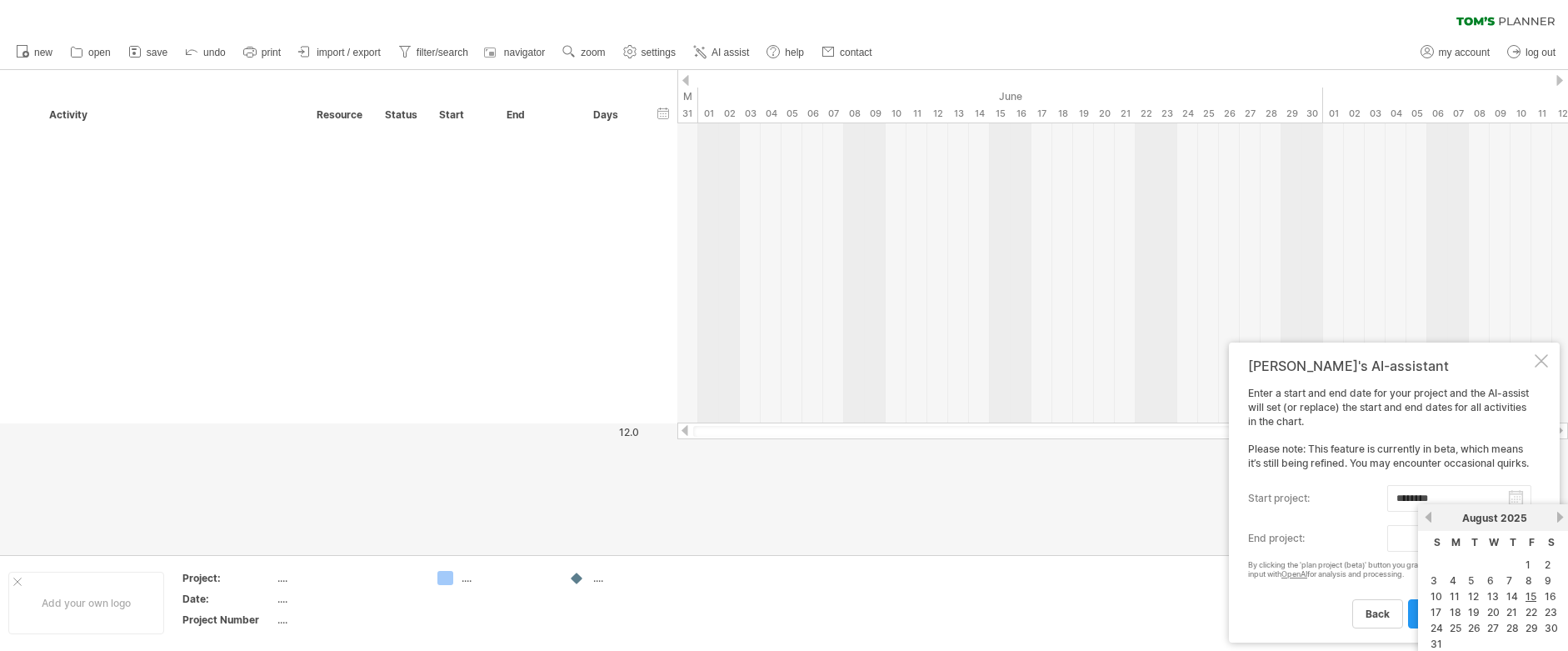
type input "********"
click at [1477, 617] on span "plan project (beta)" at bounding box center [1467, 614] width 91 height 13
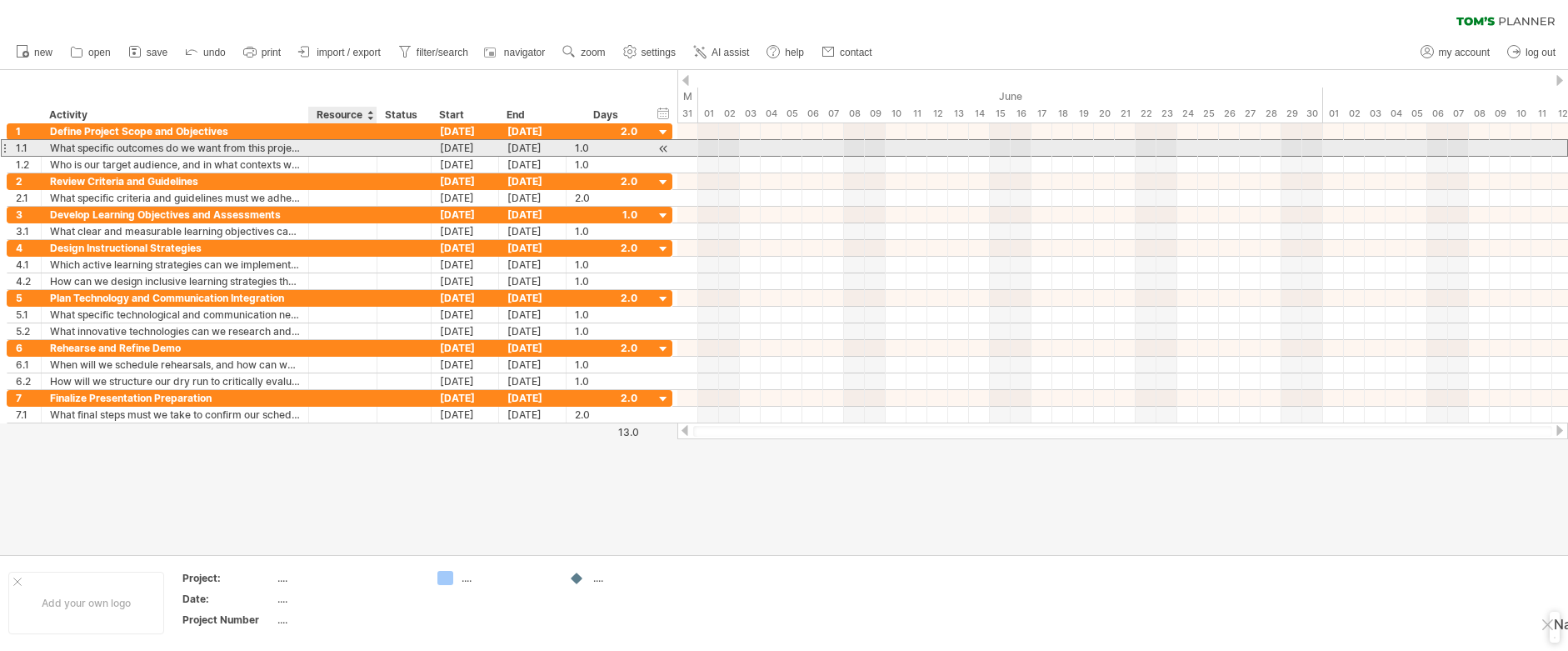
click at [341, 147] on div at bounding box center [343, 148] width 51 height 16
click at [412, 149] on div at bounding box center [403, 148] width 36 height 16
click at [412, 147] on div at bounding box center [403, 148] width 36 height 16
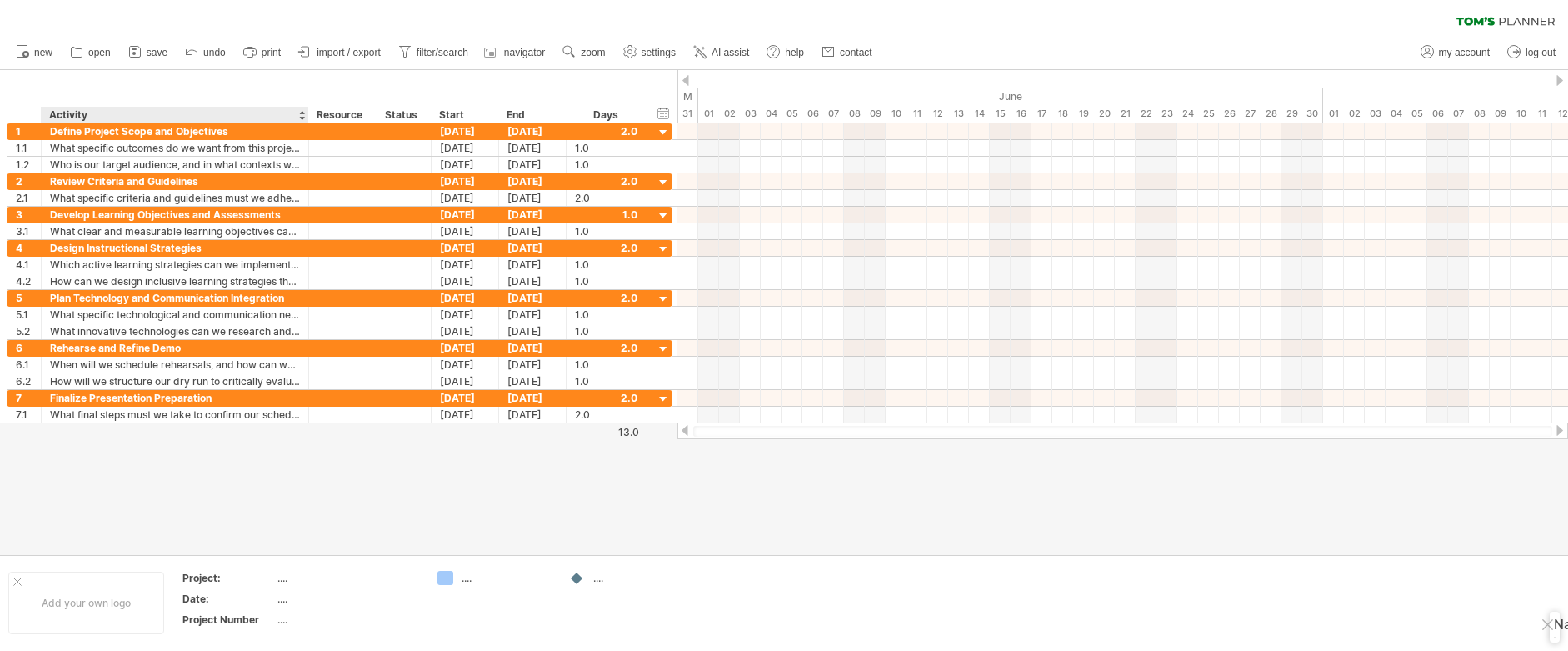
drag, startPoint x: 306, startPoint y: 107, endPoint x: 359, endPoint y: 107, distance: 53.0
click at [359, 107] on div "******** Activity ******** Resource ****** Status Start End Days" at bounding box center [326, 115] width 639 height 17
